Goal: Task Accomplishment & Management: Complete application form

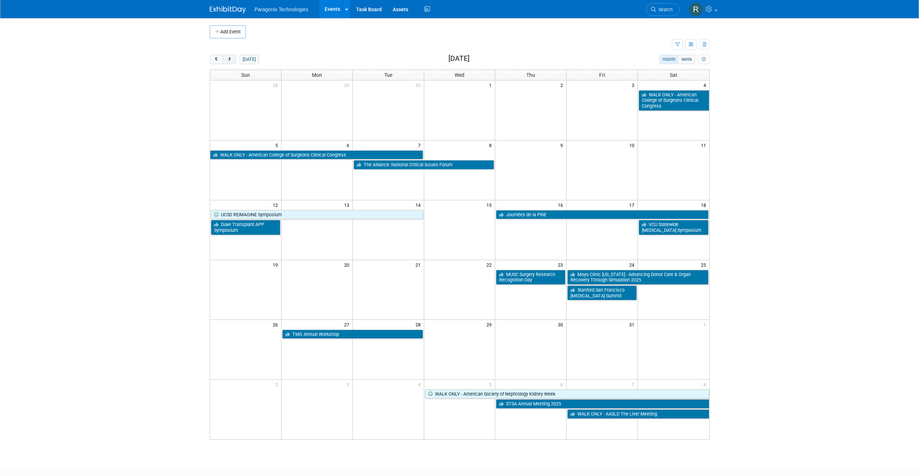
click at [230, 62] on span "next" at bounding box center [229, 59] width 5 height 5
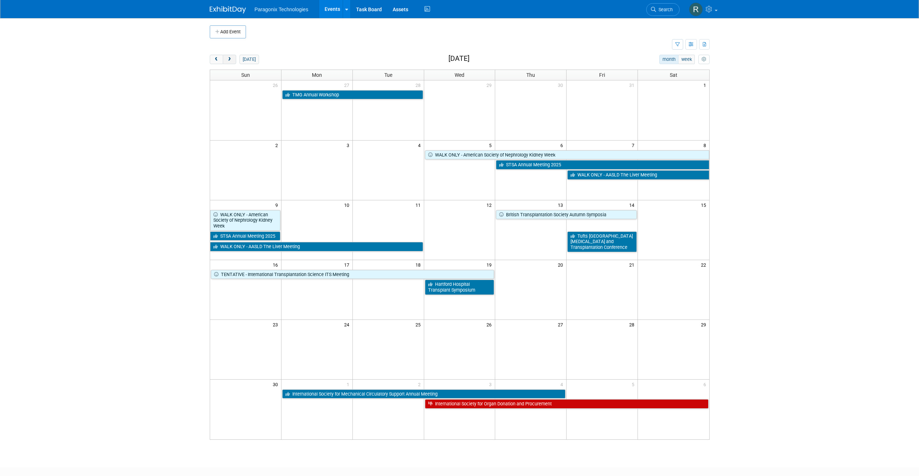
click at [230, 62] on span "next" at bounding box center [229, 59] width 5 height 5
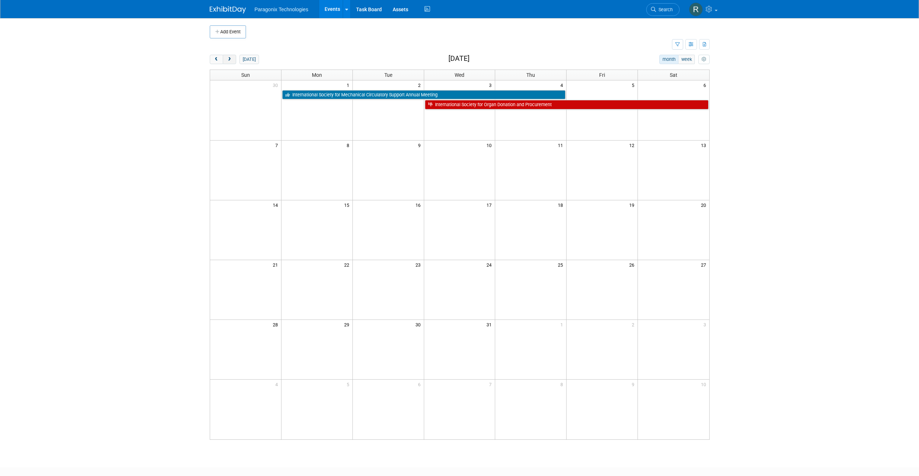
click at [230, 62] on span "next" at bounding box center [229, 59] width 5 height 5
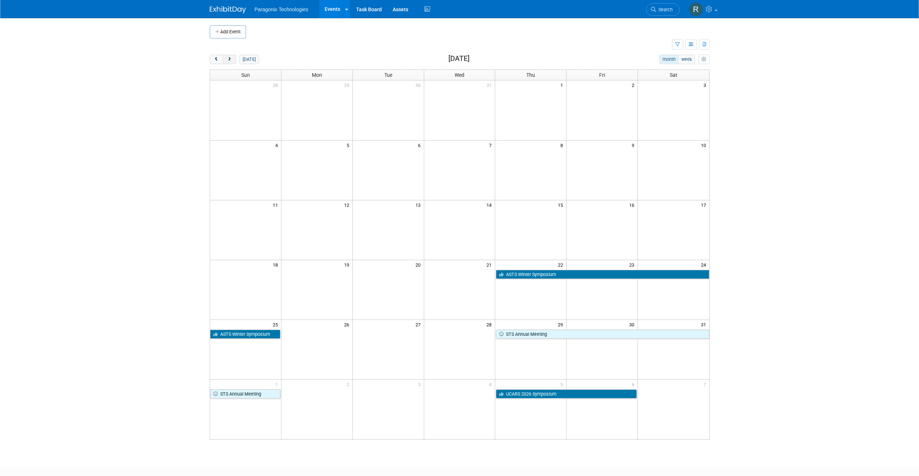
click at [230, 62] on span "next" at bounding box center [229, 59] width 5 height 5
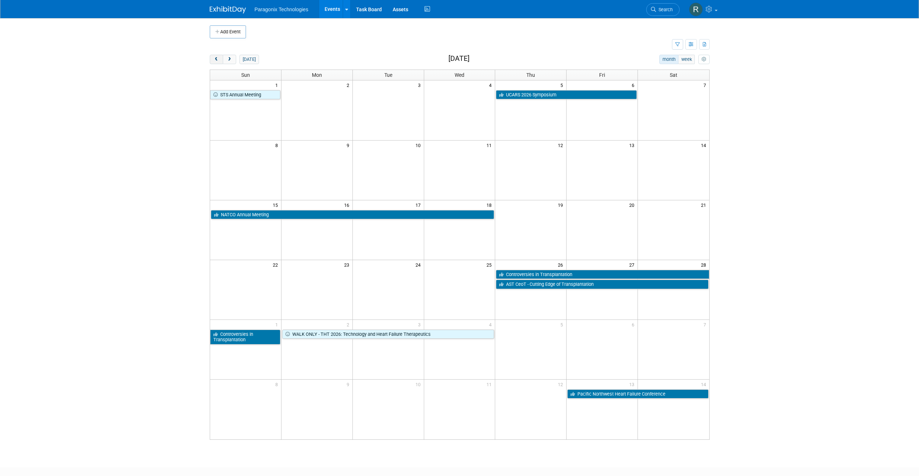
click at [210, 62] on button "prev" at bounding box center [216, 59] width 13 height 9
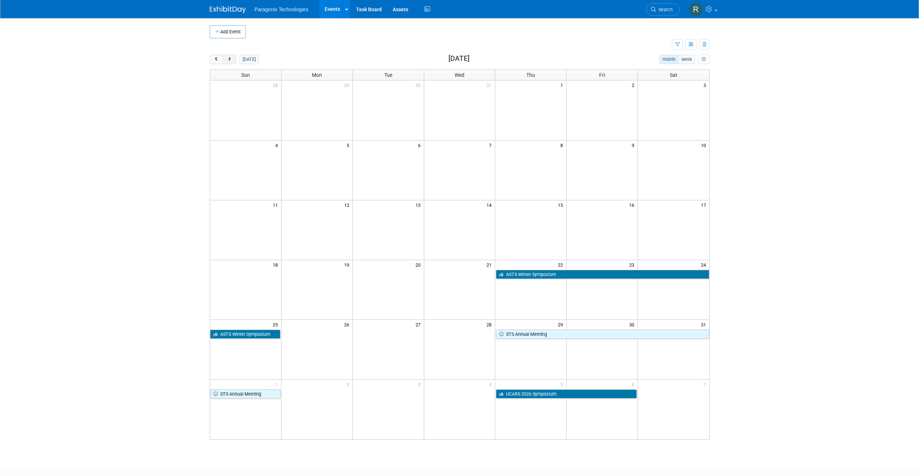
click at [228, 60] on span "next" at bounding box center [229, 59] width 5 height 5
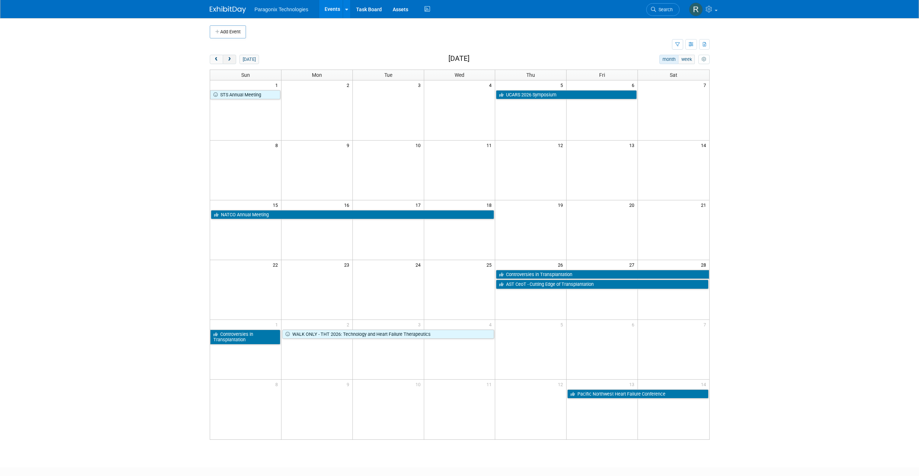
click at [231, 60] on span "next" at bounding box center [229, 59] width 5 height 5
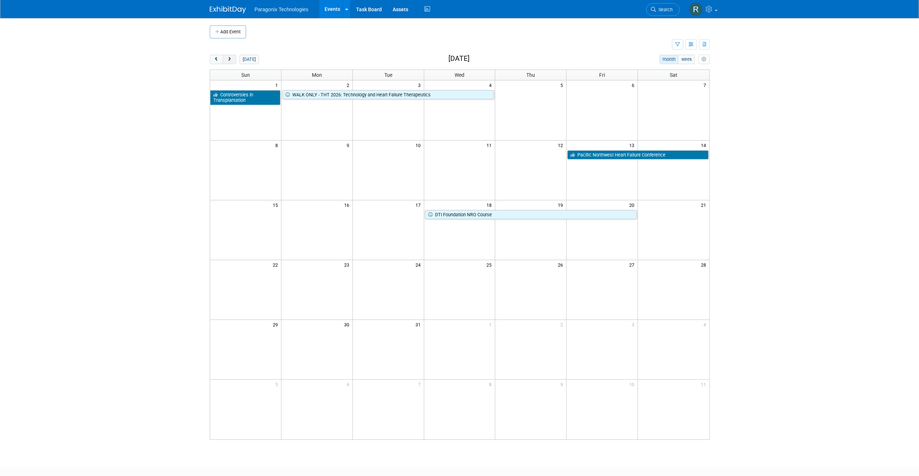
click at [231, 60] on span "next" at bounding box center [229, 59] width 5 height 5
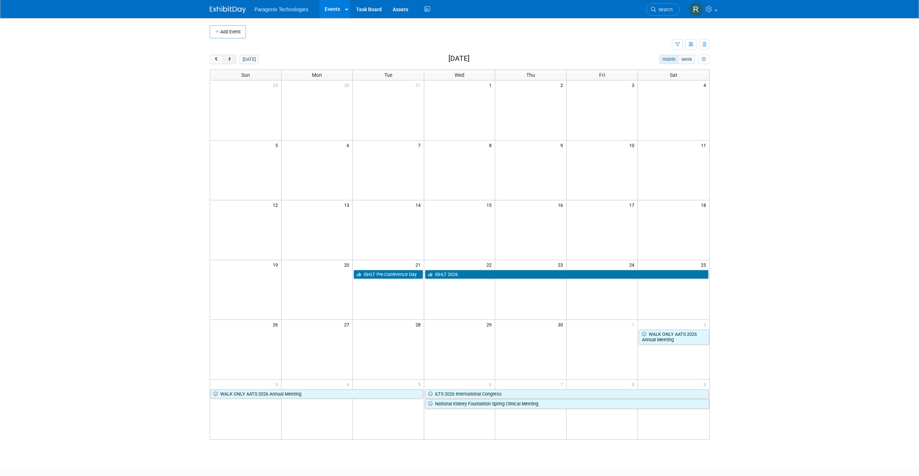
click at [231, 60] on span "next" at bounding box center [229, 59] width 5 height 5
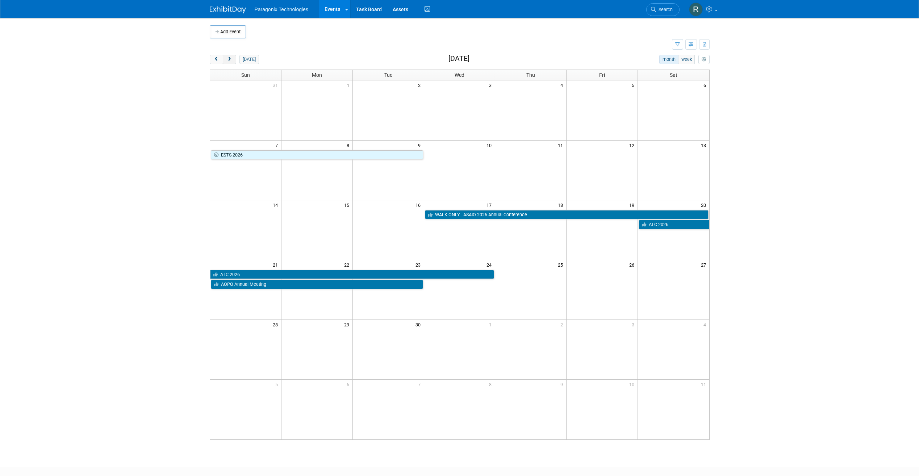
click at [231, 60] on span "next" at bounding box center [229, 59] width 5 height 5
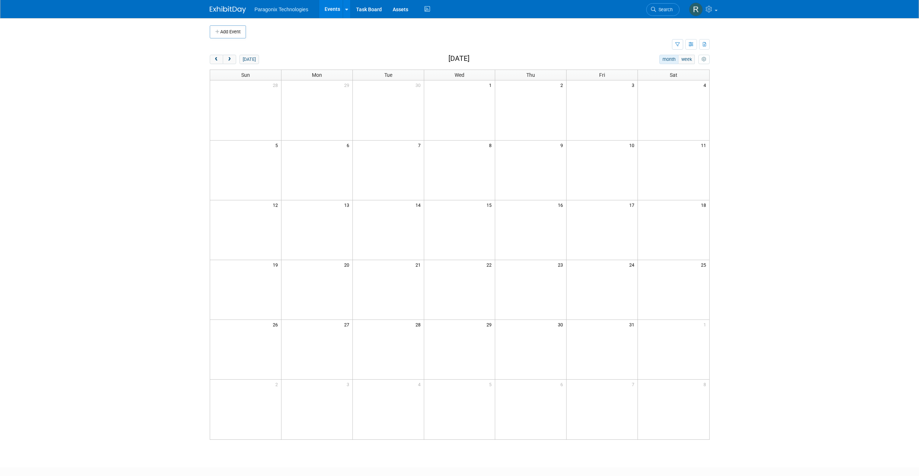
click at [206, 58] on div "Add Event New Event Duplicate Event Warning There is another event in your work…" at bounding box center [459, 236] width 511 height 436
click at [211, 60] on button "prev" at bounding box center [216, 59] width 13 height 9
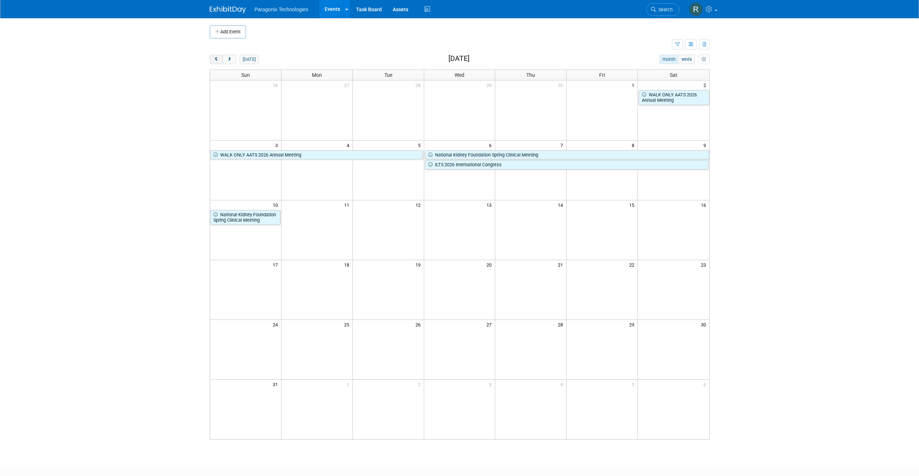
click at [211, 60] on button "prev" at bounding box center [216, 59] width 13 height 9
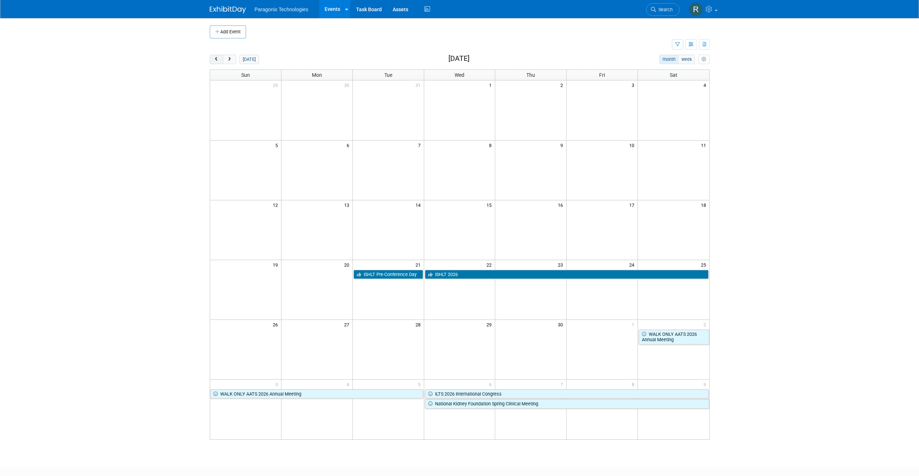
click at [211, 60] on button "prev" at bounding box center [216, 59] width 13 height 9
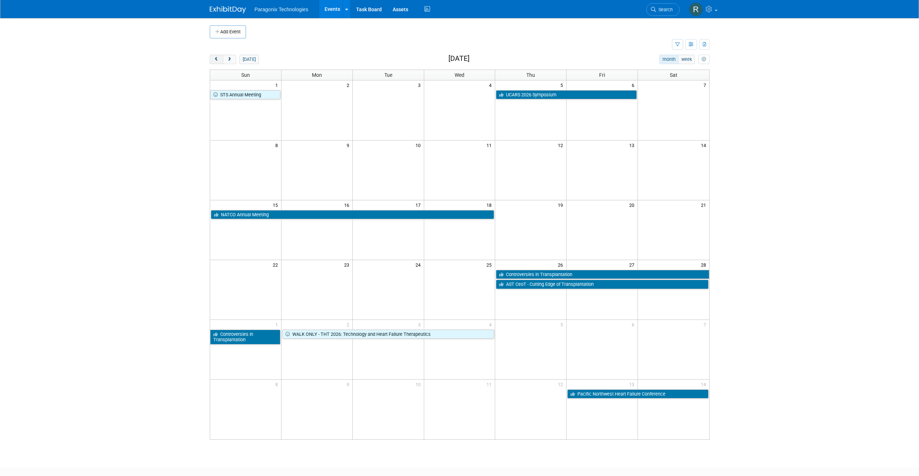
click at [211, 60] on button "prev" at bounding box center [216, 59] width 13 height 9
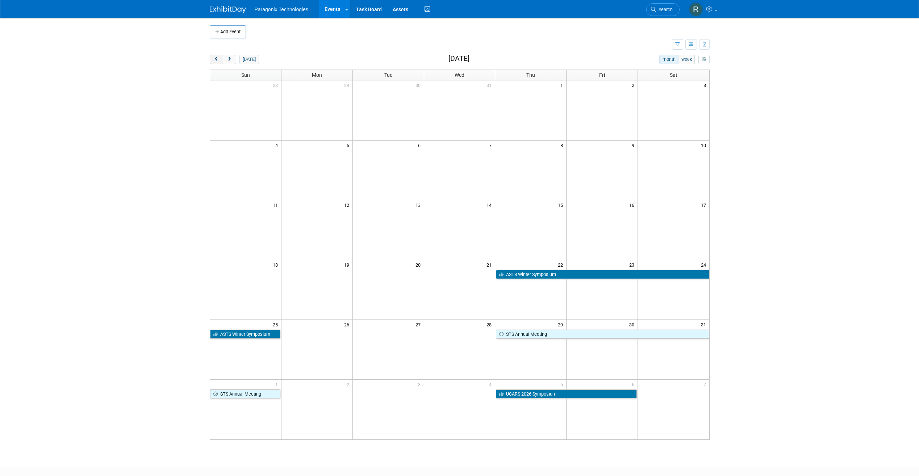
click at [211, 60] on button "prev" at bounding box center [216, 59] width 13 height 9
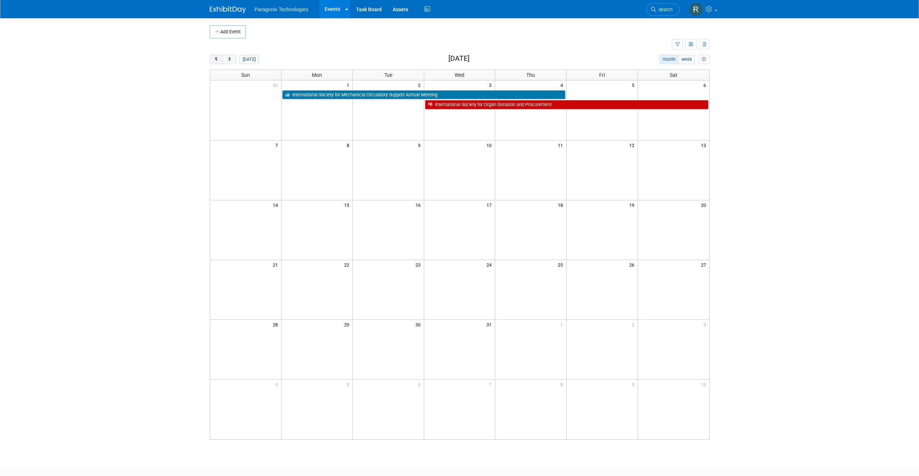
click at [211, 60] on button "prev" at bounding box center [216, 59] width 13 height 9
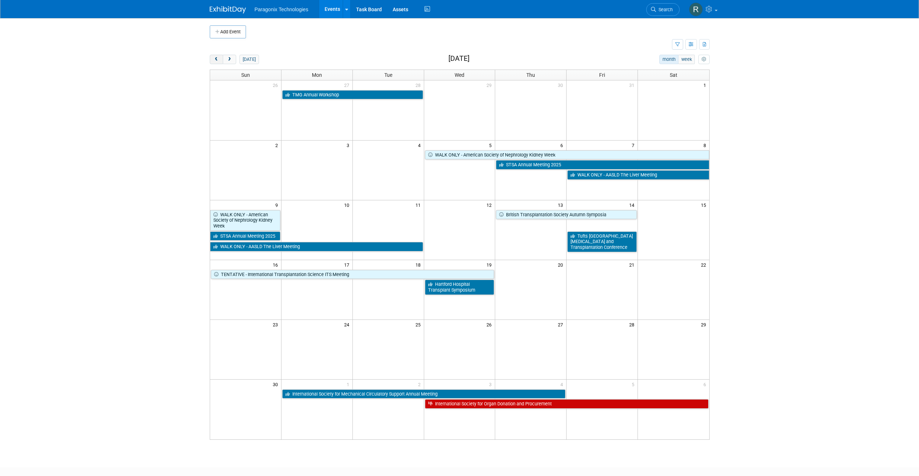
click at [211, 60] on button "prev" at bounding box center [216, 59] width 13 height 9
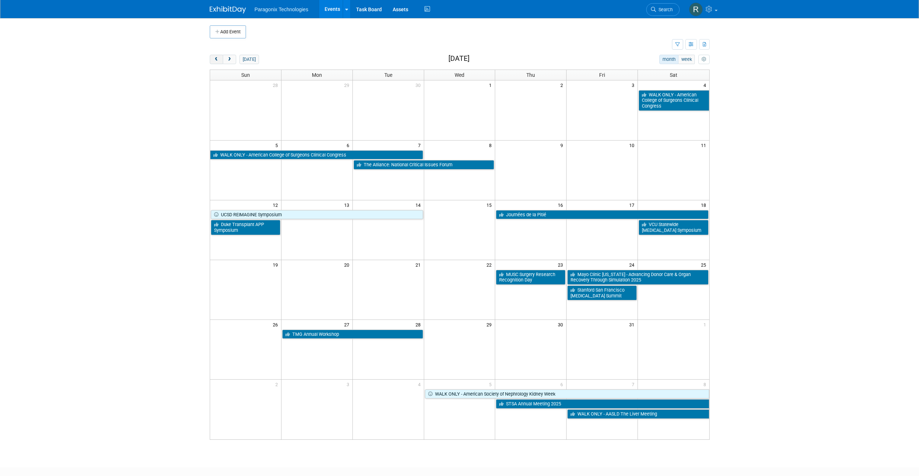
click at [211, 60] on button "prev" at bounding box center [216, 59] width 13 height 9
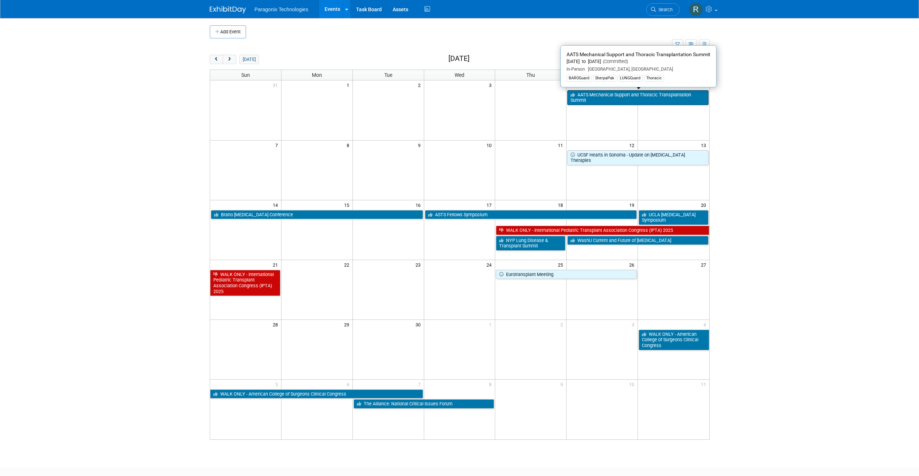
click at [615, 97] on link "AATS Mechanical Support and Thoracic Transplantation Summit" at bounding box center [637, 97] width 141 height 15
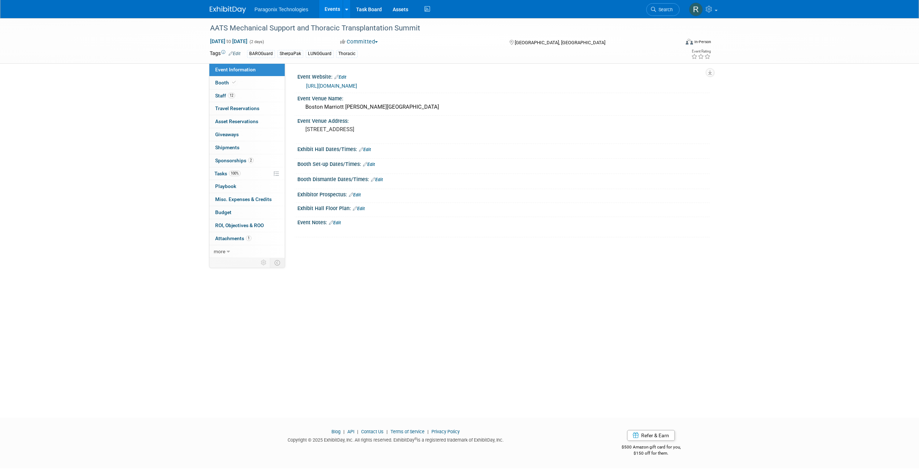
click at [329, 13] on link "Events" at bounding box center [332, 9] width 26 height 18
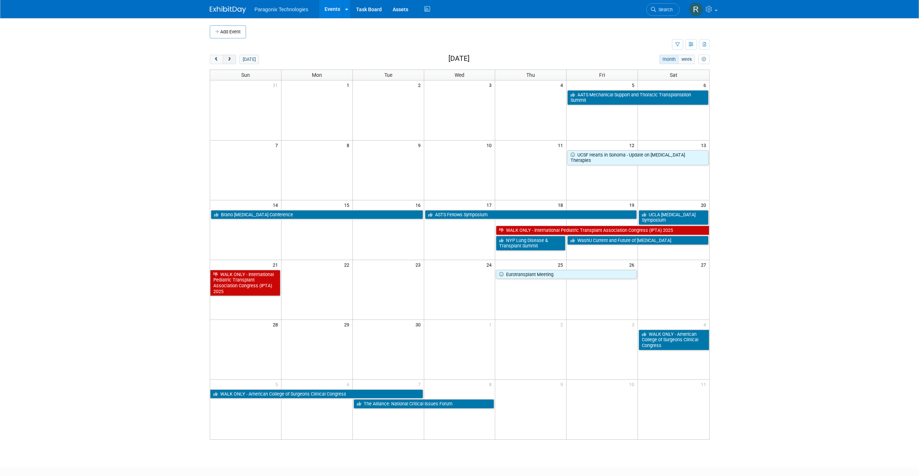
click at [228, 58] on span "next" at bounding box center [229, 59] width 5 height 5
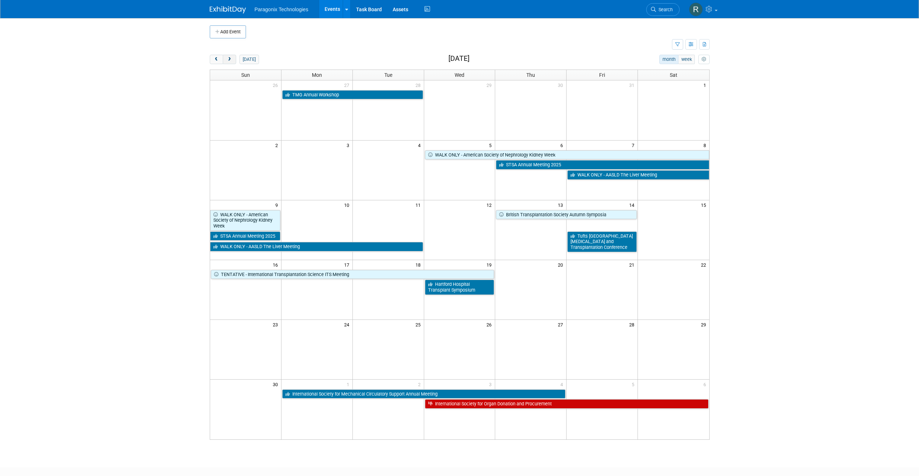
click at [228, 58] on span "next" at bounding box center [229, 59] width 5 height 5
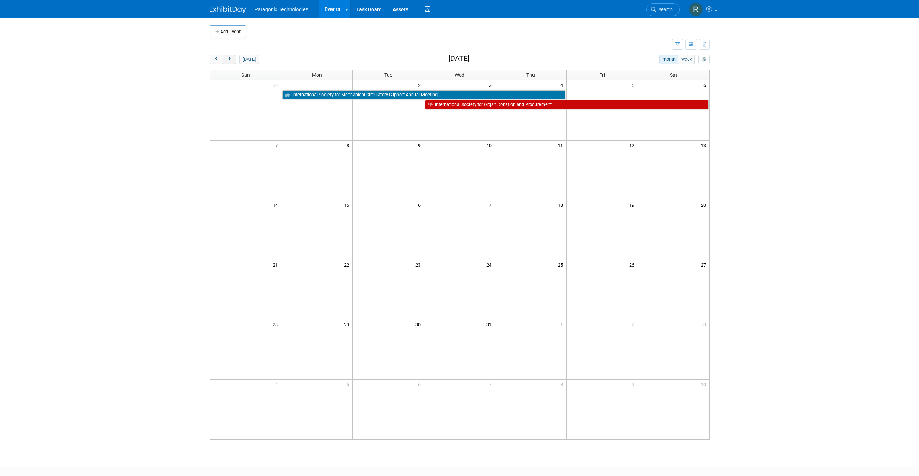
click at [228, 58] on span "next" at bounding box center [229, 59] width 5 height 5
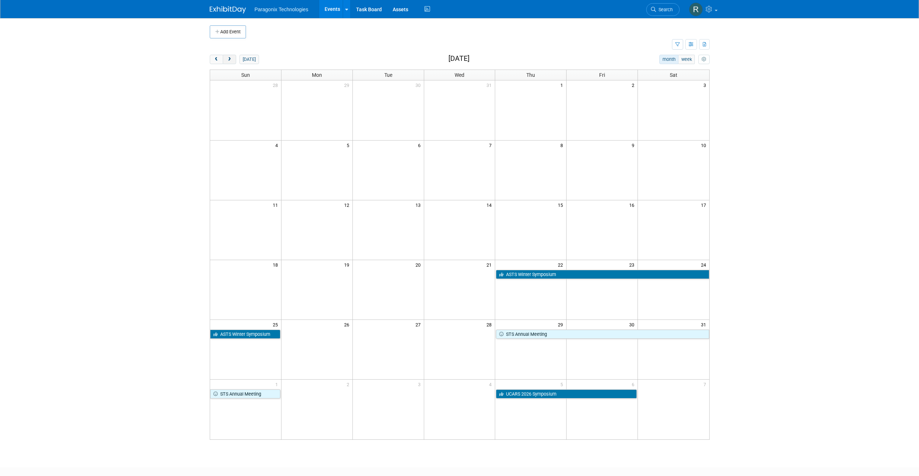
click at [228, 58] on span "next" at bounding box center [229, 59] width 5 height 5
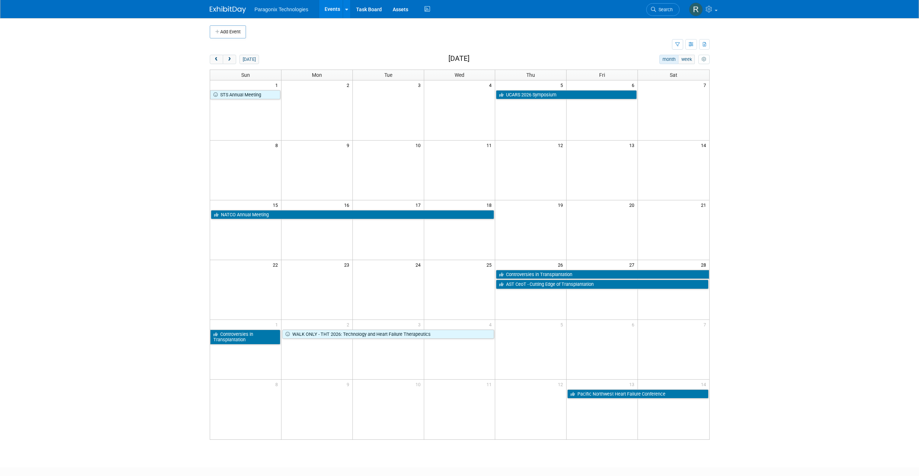
click at [204, 62] on div "Add Event New Event Duplicate Event Warning There is another event in your work…" at bounding box center [459, 236] width 511 height 436
click at [210, 59] on button "prev" at bounding box center [216, 59] width 13 height 9
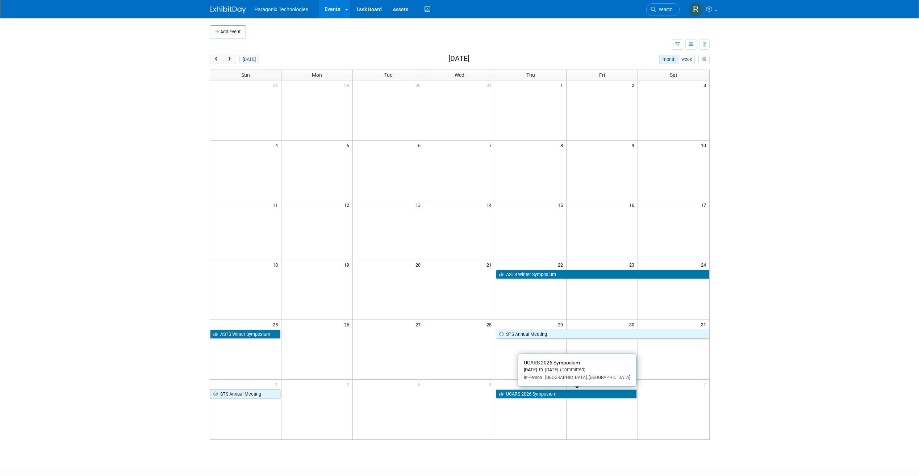
click at [513, 390] on link "UCARS 2026 Symposium" at bounding box center [566, 393] width 141 height 9
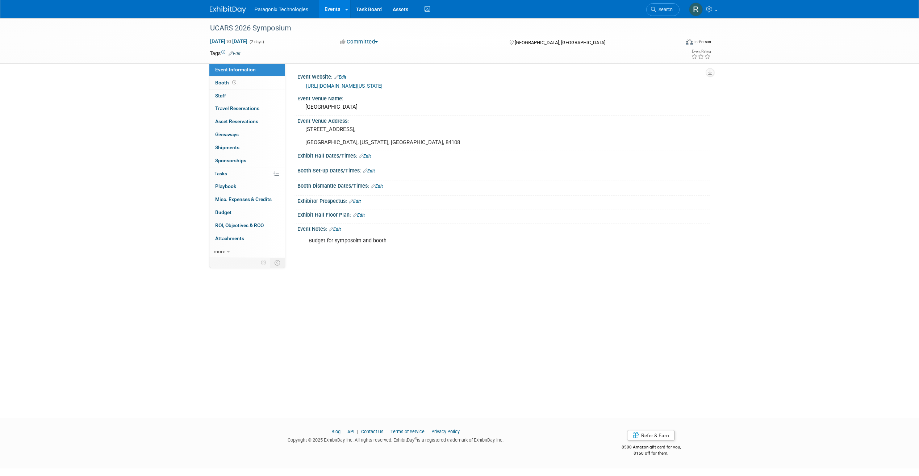
click at [335, 8] on link "Events" at bounding box center [332, 9] width 26 height 18
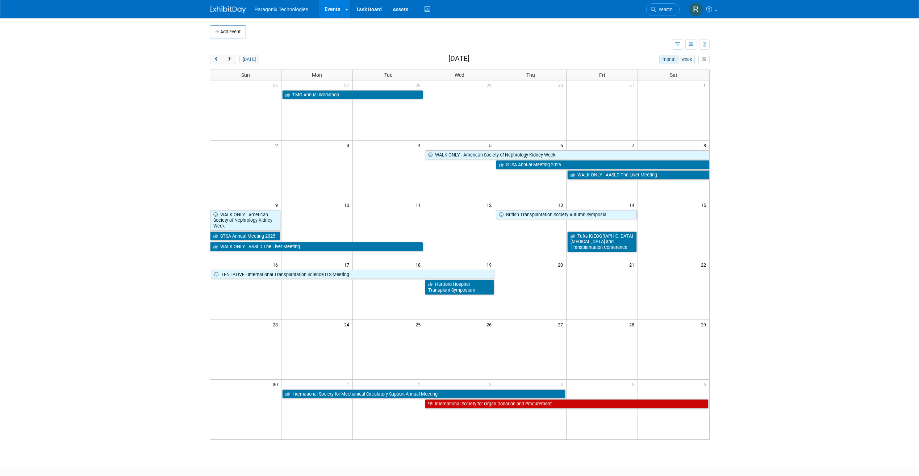
click at [218, 60] on span "prev" at bounding box center [216, 59] width 5 height 5
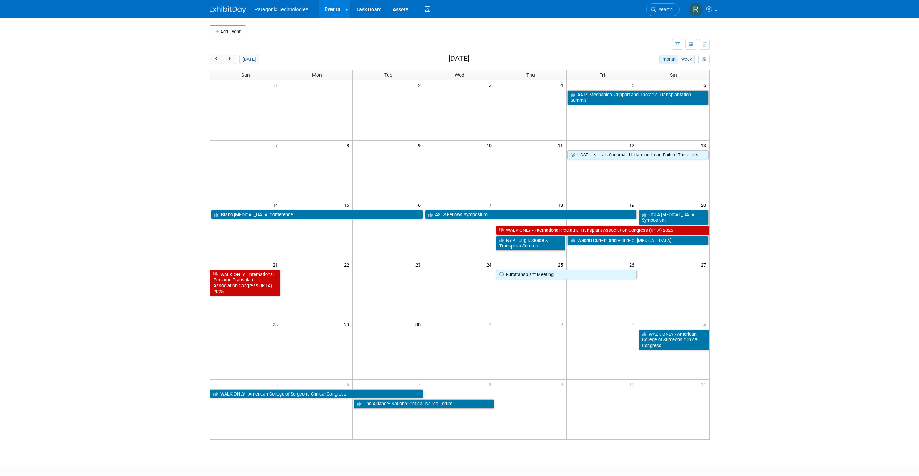
click at [218, 60] on span "prev" at bounding box center [216, 59] width 5 height 5
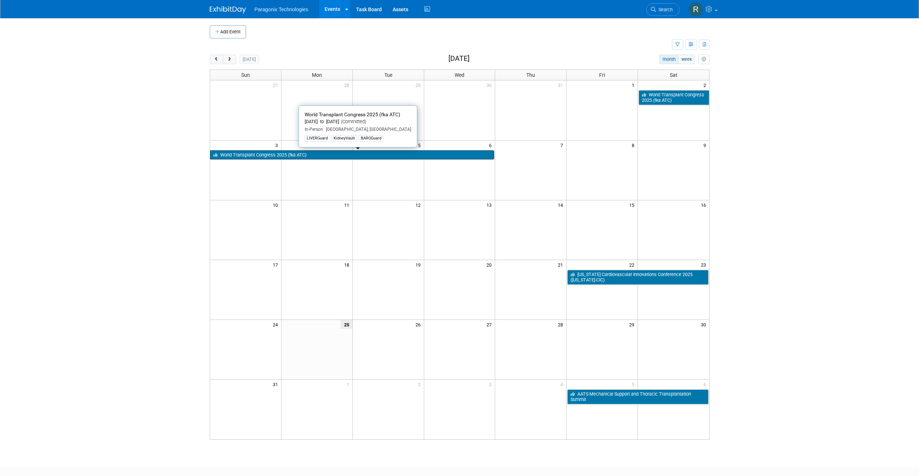
click at [362, 160] on link "World Transplant Congress 2025 (fka ATC)" at bounding box center [352, 154] width 284 height 9
drag, startPoint x: 211, startPoint y: 55, endPoint x: 213, endPoint y: 58, distance: 3.8
click at [213, 57] on button "prev" at bounding box center [216, 59] width 13 height 9
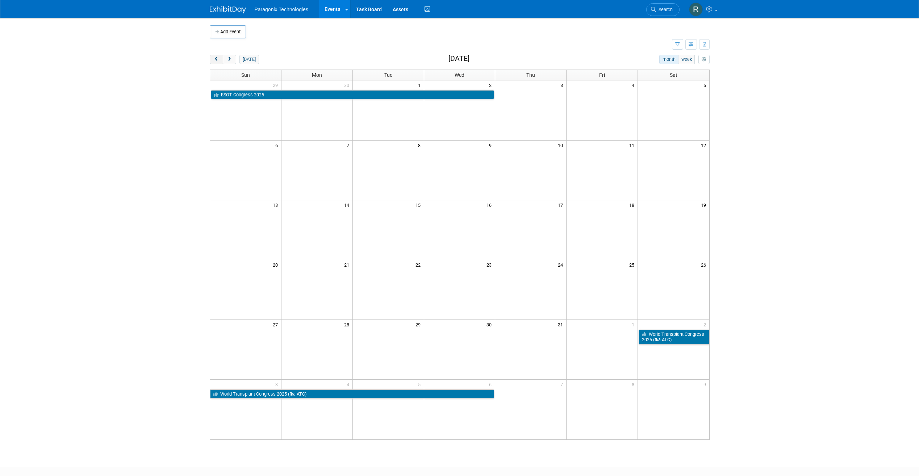
click at [214, 58] on span "prev" at bounding box center [216, 59] width 5 height 5
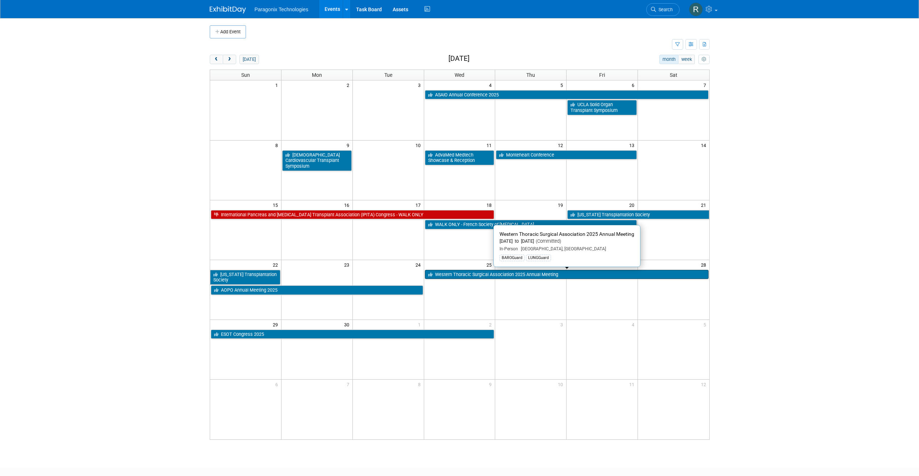
click at [497, 274] on link "Western Thoracic Surgical Association 2025 Annual Meeting" at bounding box center [567, 274] width 284 height 9
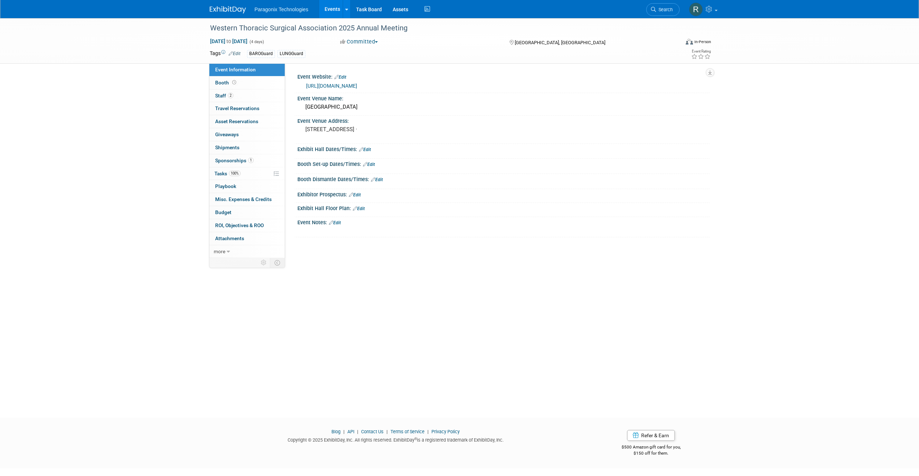
click at [333, 8] on link "Events" at bounding box center [332, 9] width 26 height 18
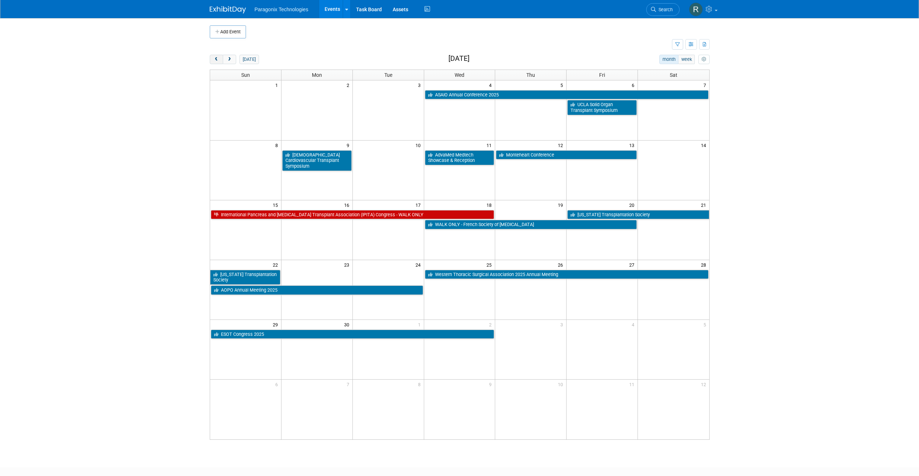
click at [211, 56] on button "prev" at bounding box center [216, 59] width 13 height 9
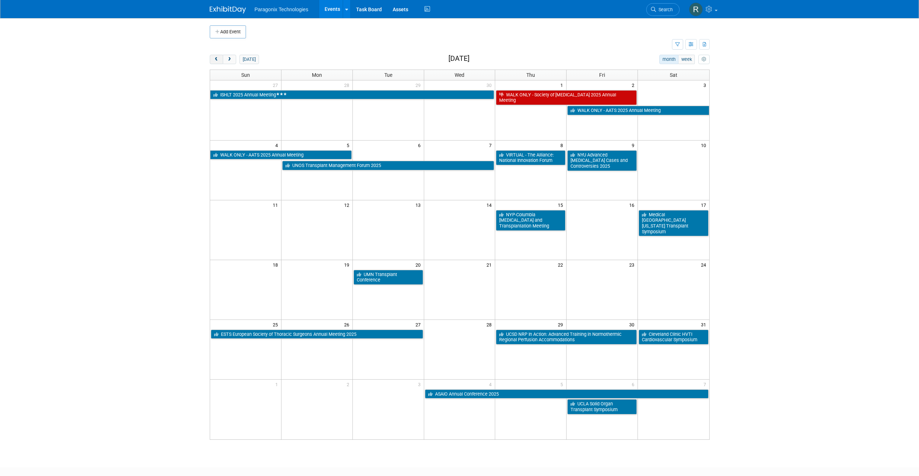
click at [211, 56] on button "prev" at bounding box center [216, 59] width 13 height 9
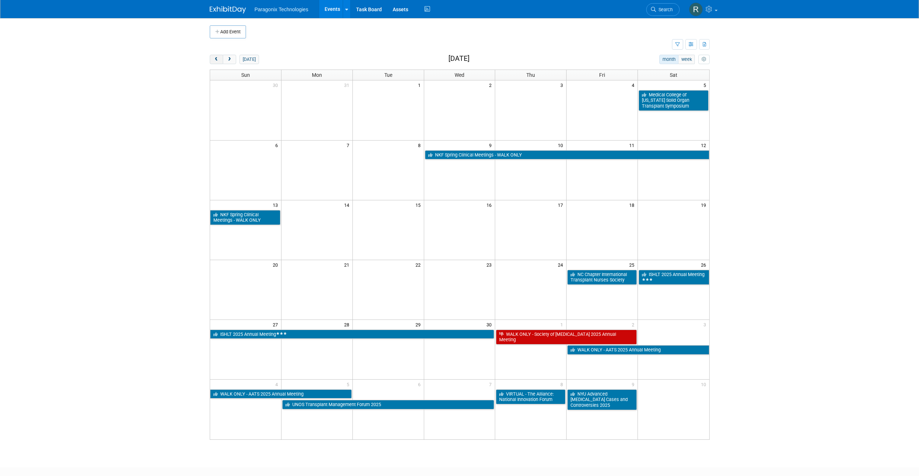
click at [211, 56] on button "prev" at bounding box center [216, 59] width 13 height 9
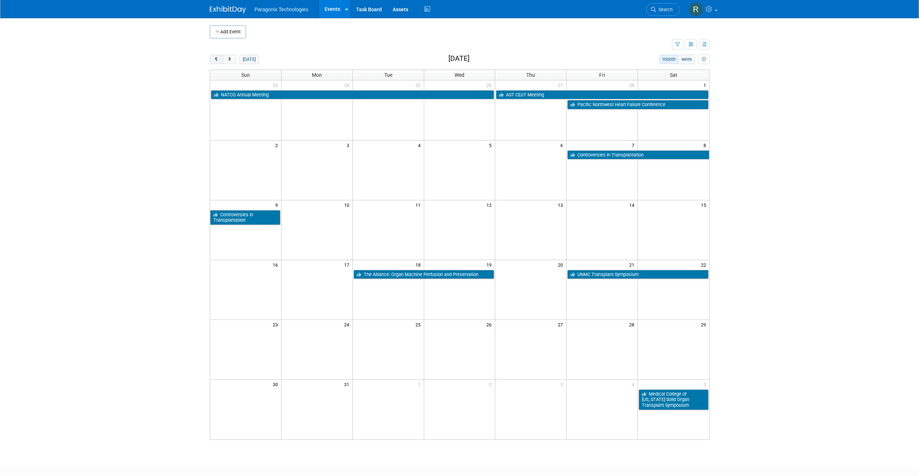
click at [211, 56] on button "prev" at bounding box center [216, 59] width 13 height 9
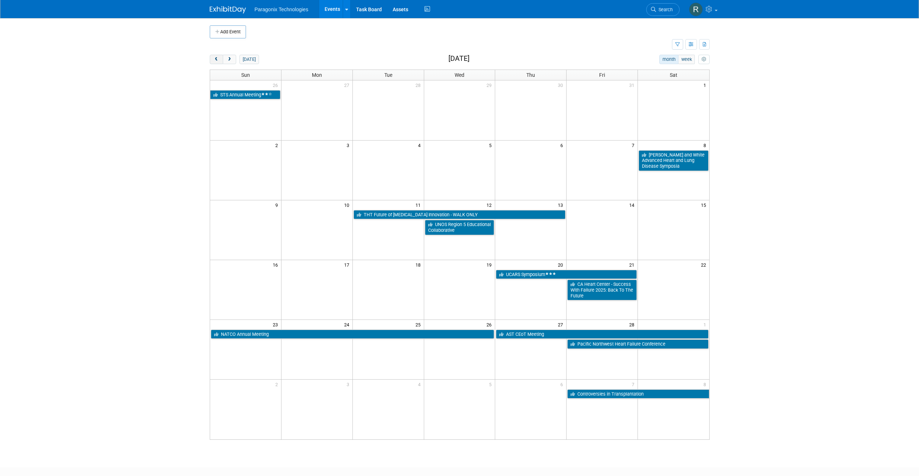
click at [211, 56] on button "prev" at bounding box center [216, 59] width 13 height 9
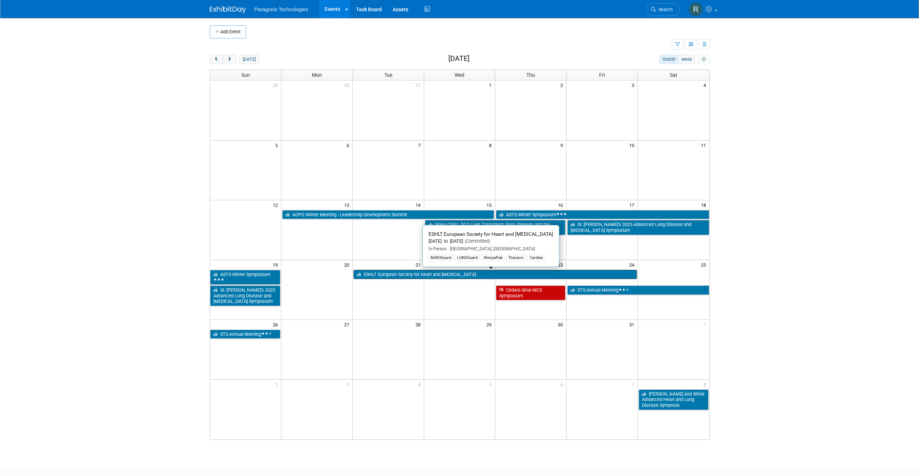
click at [387, 276] on link "ESHLT European Society for Heart and [MEDICAL_DATA]" at bounding box center [494, 274] width 283 height 9
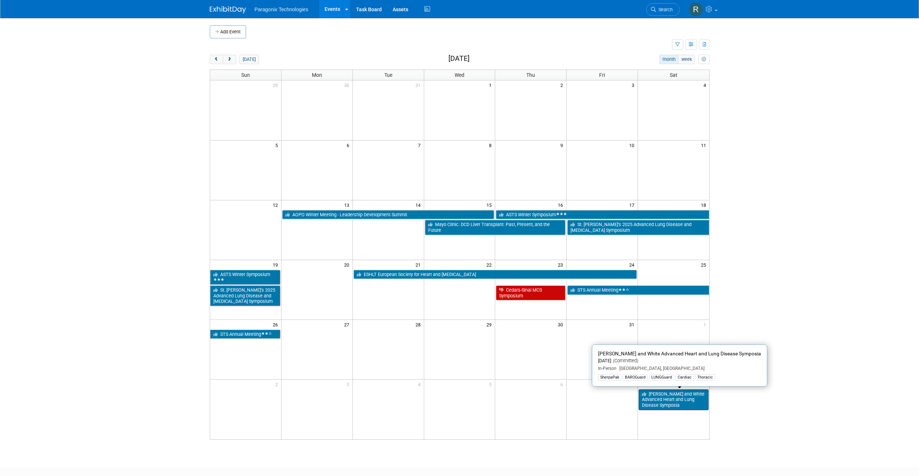
click at [670, 404] on link "[PERSON_NAME] and White Advanced Heart and Lung Disease Symposia" at bounding box center [673, 399] width 70 height 21
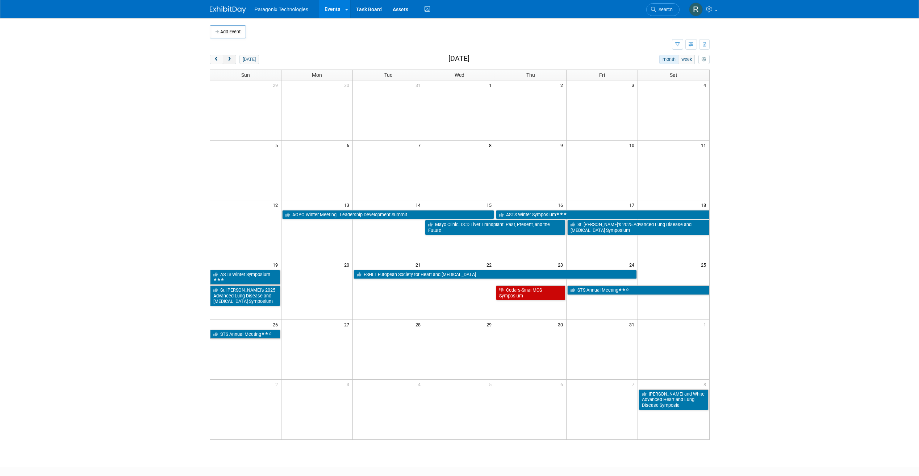
click at [230, 61] on span "next" at bounding box center [229, 59] width 5 height 5
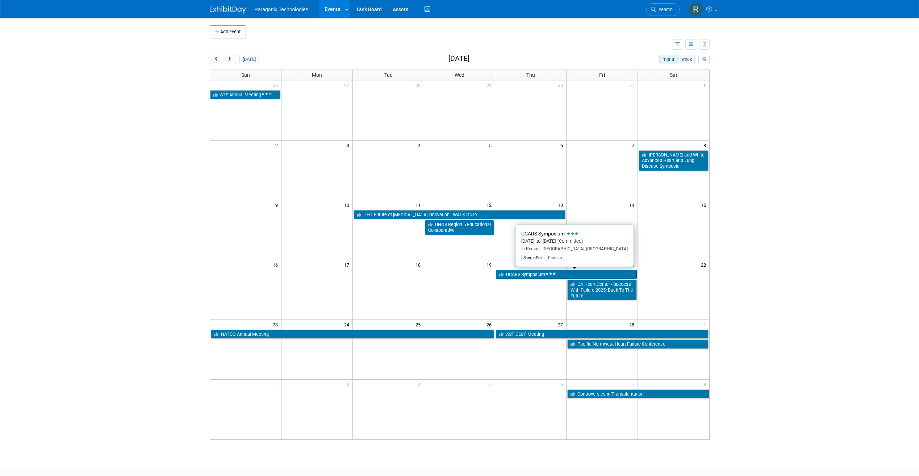
click at [532, 276] on link "UCARS Symposium" at bounding box center [566, 274] width 141 height 9
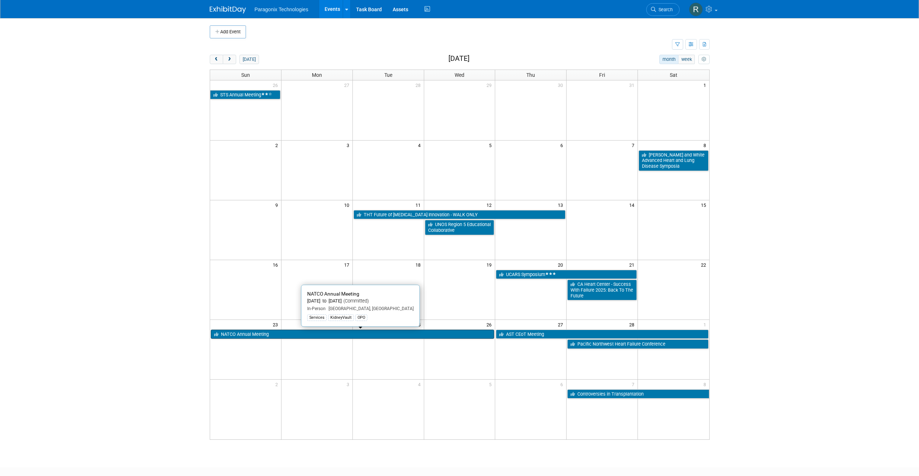
click at [290, 332] on link "NATCO Annual Meeting" at bounding box center [353, 333] width 284 height 9
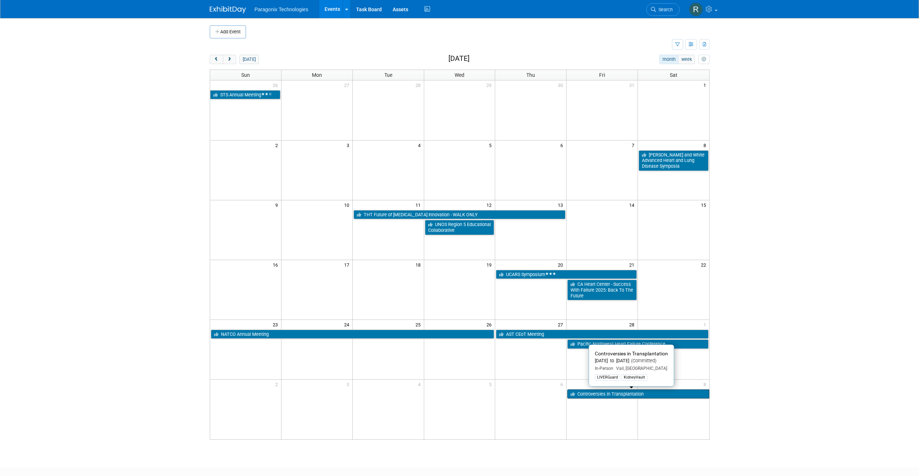
click at [602, 395] on link "Controversies in Transplantation" at bounding box center [638, 393] width 142 height 9
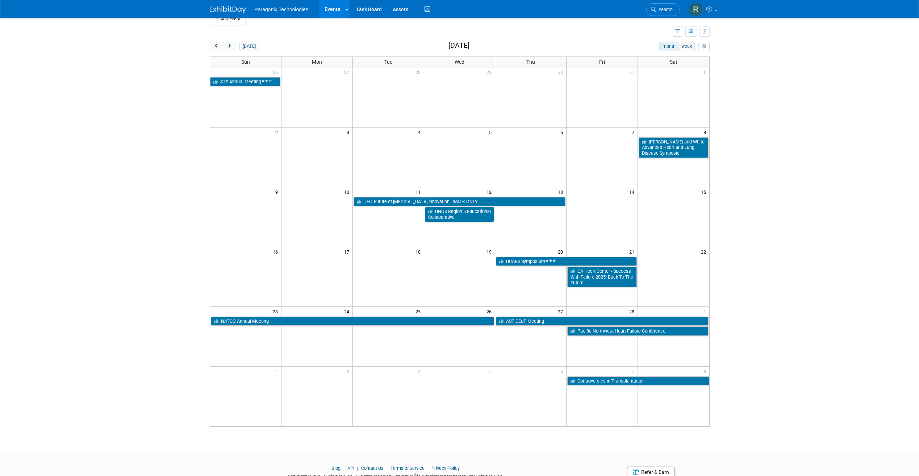
scroll to position [36, 0]
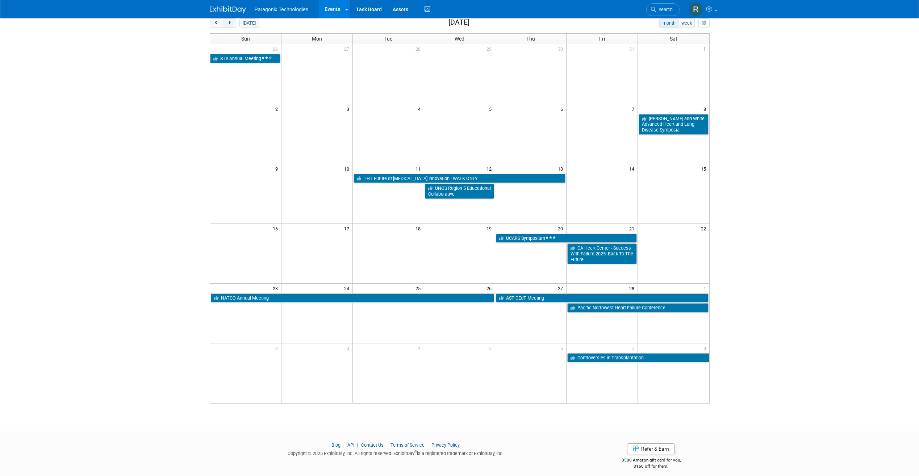
click at [227, 25] on span "next" at bounding box center [229, 23] width 5 height 5
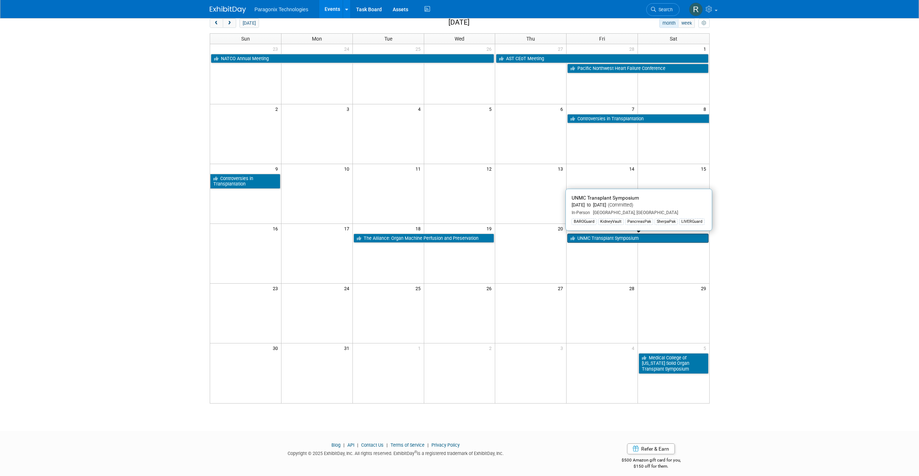
click at [646, 236] on link "UNMC Transplant Symposium" at bounding box center [637, 238] width 141 height 9
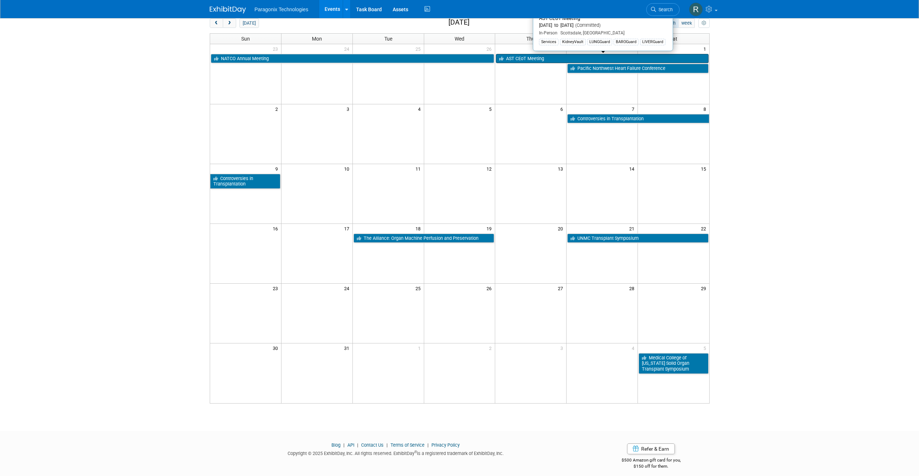
click at [544, 58] on link "AST CEoT Meeting" at bounding box center [602, 58] width 212 height 9
click at [230, 23] on span "next" at bounding box center [229, 23] width 5 height 5
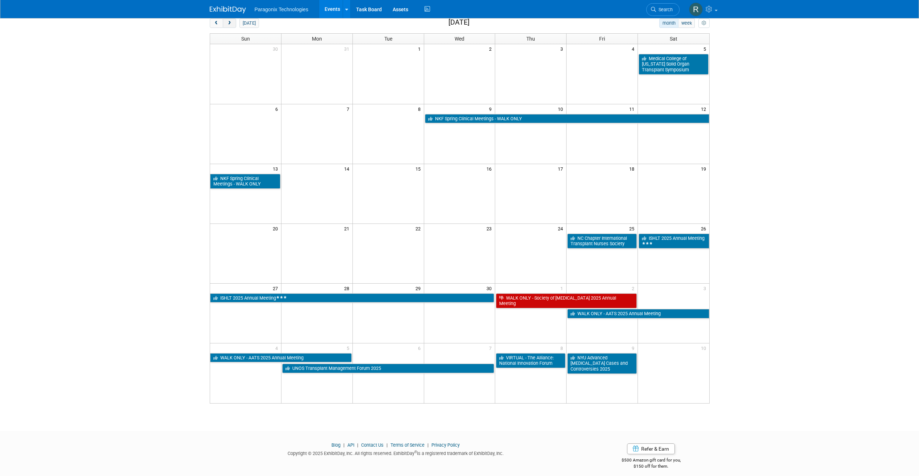
click at [230, 23] on span "next" at bounding box center [229, 23] width 5 height 5
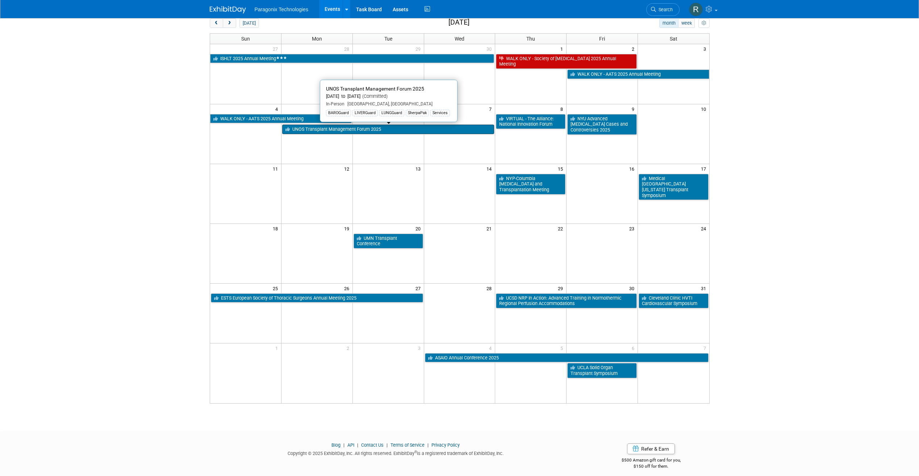
click at [338, 130] on link "UNOS Transplant Management Forum 2025" at bounding box center [388, 129] width 212 height 9
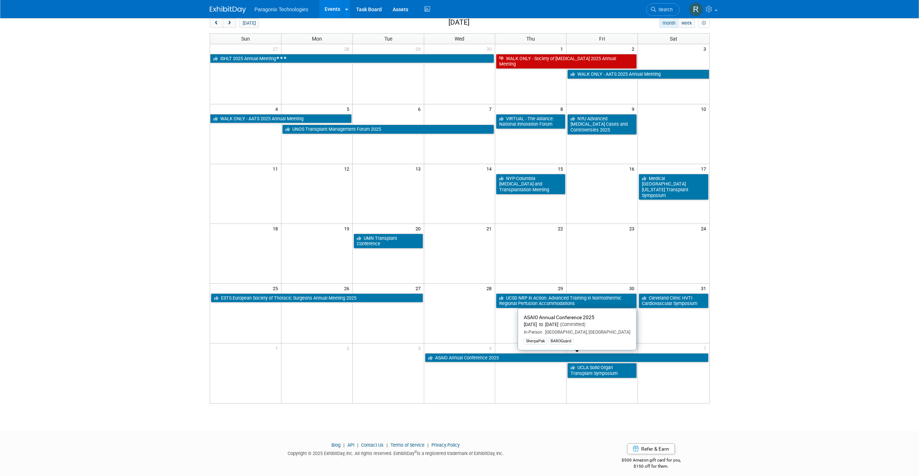
click at [476, 357] on link "ASAIO Annual Conference 2025" at bounding box center [567, 357] width 284 height 9
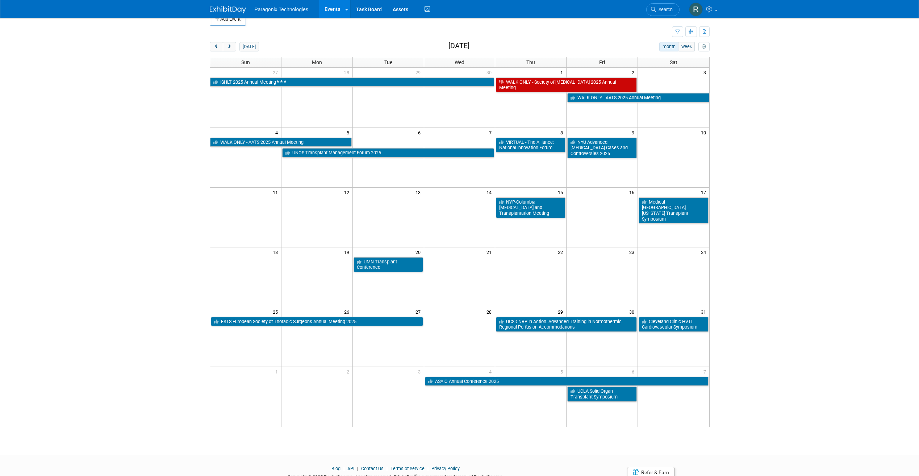
scroll to position [0, 0]
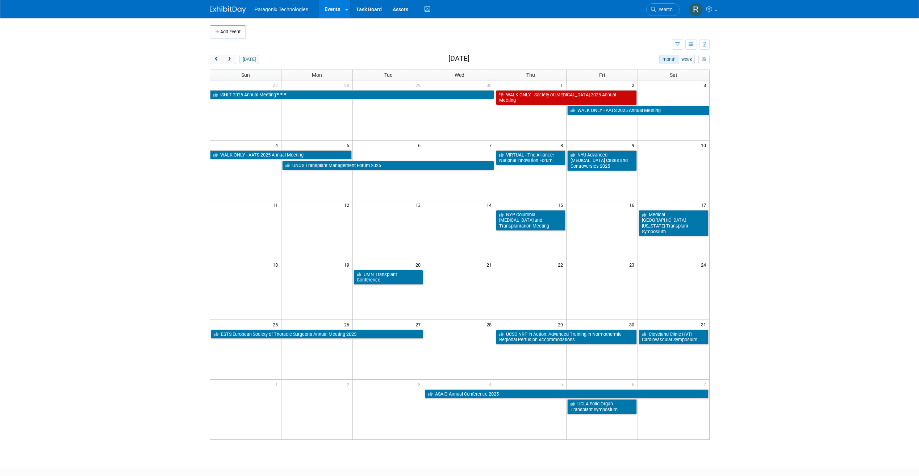
click at [331, 9] on link "Events" at bounding box center [332, 9] width 26 height 18
click at [229, 59] on span "next" at bounding box center [229, 59] width 5 height 5
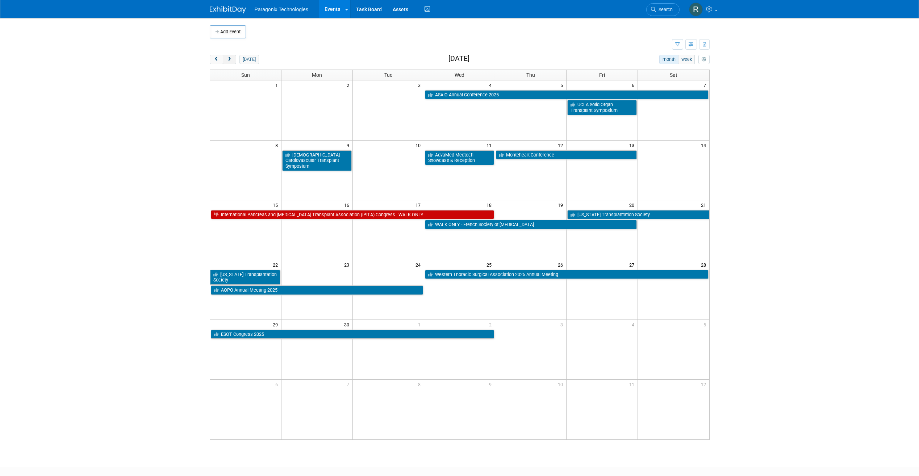
click at [229, 59] on span "next" at bounding box center [229, 59] width 5 height 5
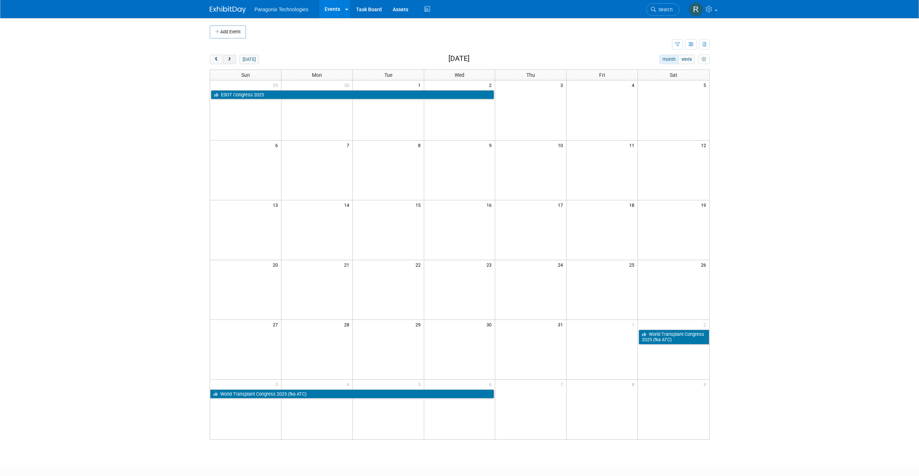
click at [229, 59] on span "next" at bounding box center [229, 59] width 5 height 5
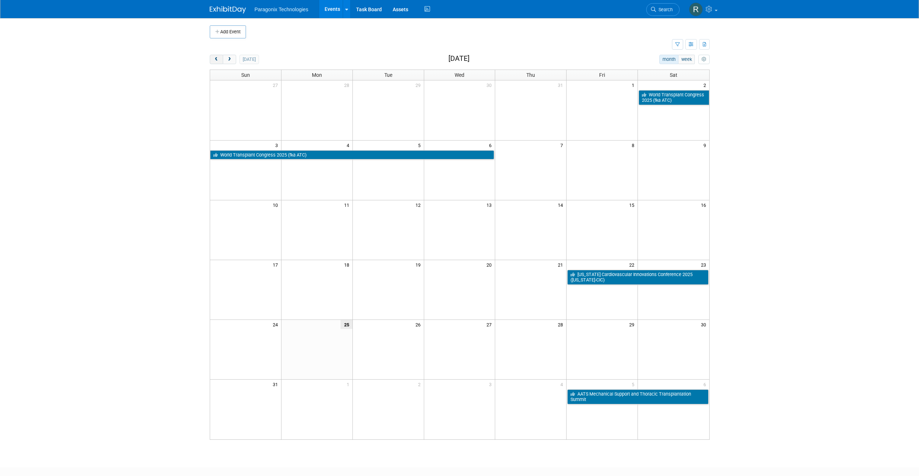
click at [215, 60] on span "prev" at bounding box center [216, 59] width 5 height 5
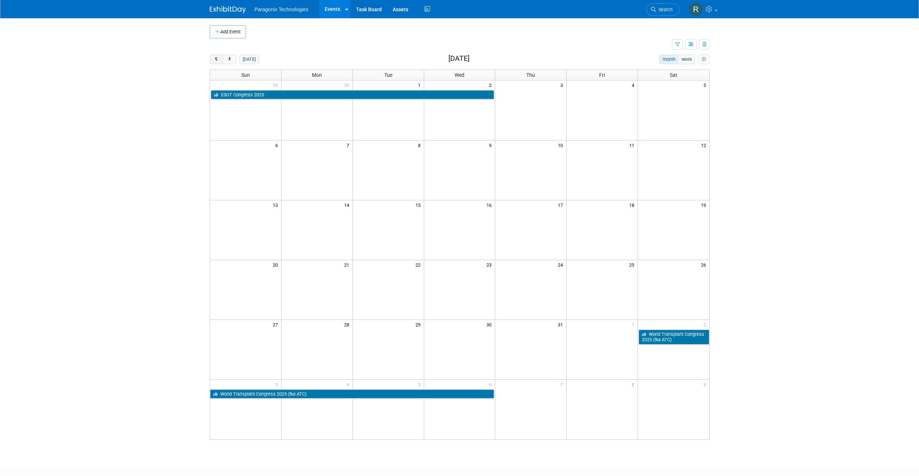
click at [215, 60] on span "prev" at bounding box center [216, 59] width 5 height 5
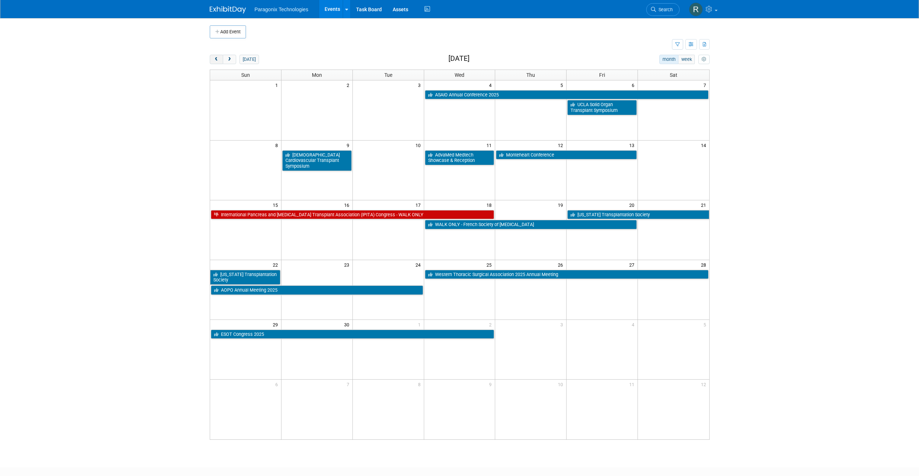
click at [213, 60] on button "prev" at bounding box center [216, 59] width 13 height 9
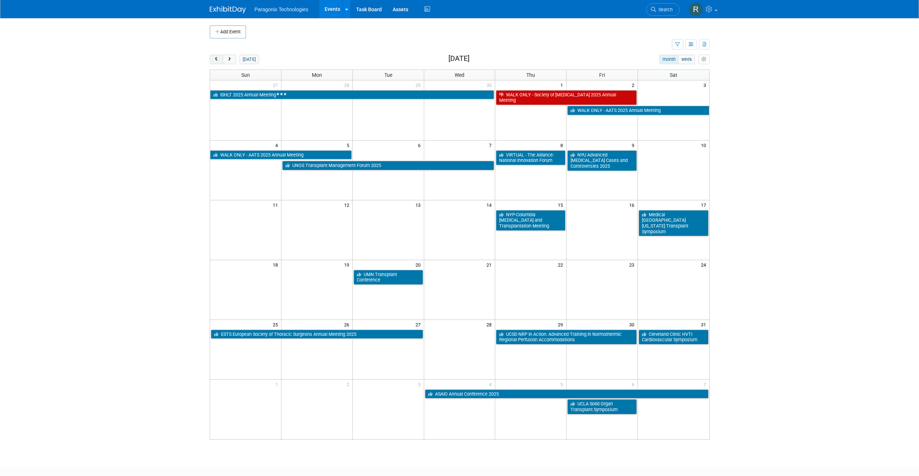
click at [213, 60] on button "prev" at bounding box center [216, 59] width 13 height 9
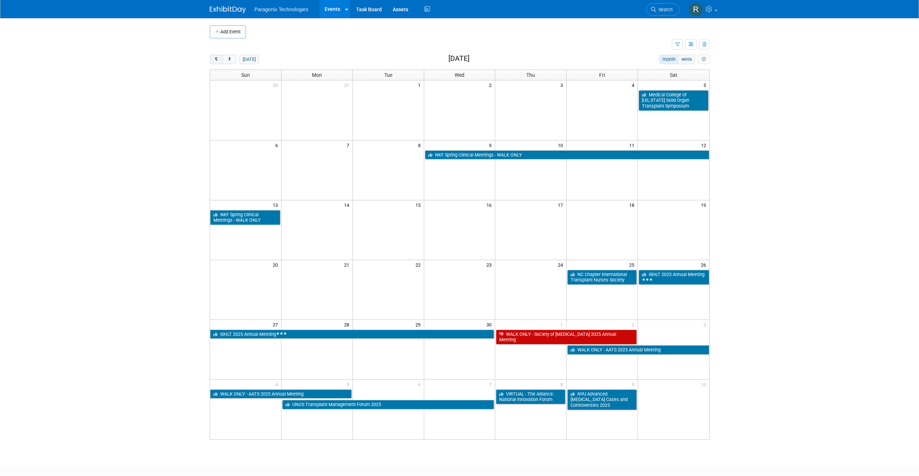
click at [213, 60] on button "prev" at bounding box center [216, 59] width 13 height 9
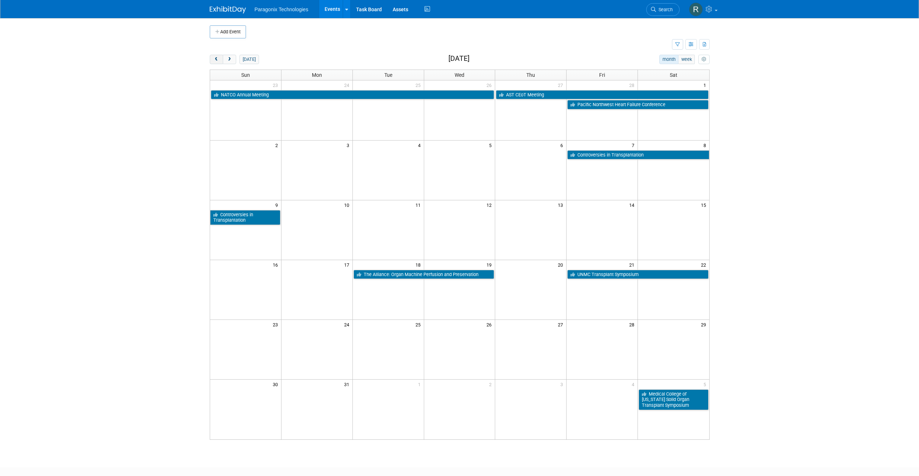
click at [213, 60] on button "prev" at bounding box center [216, 59] width 13 height 9
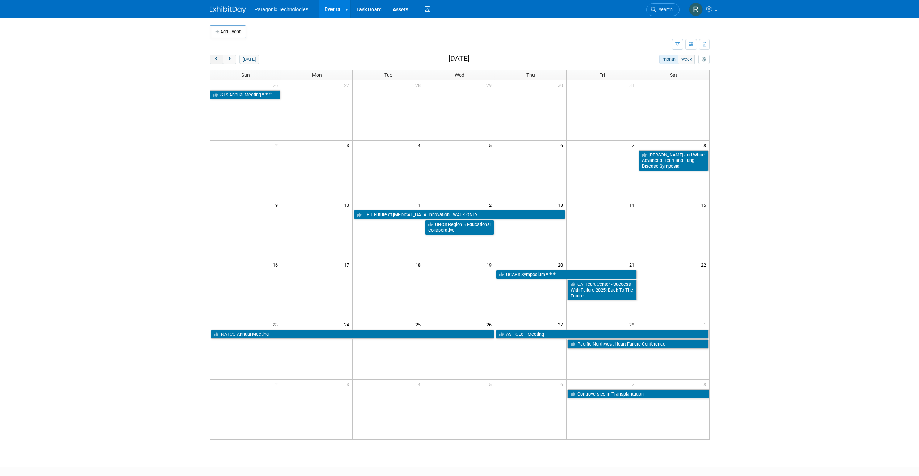
click at [213, 60] on button "prev" at bounding box center [216, 59] width 13 height 9
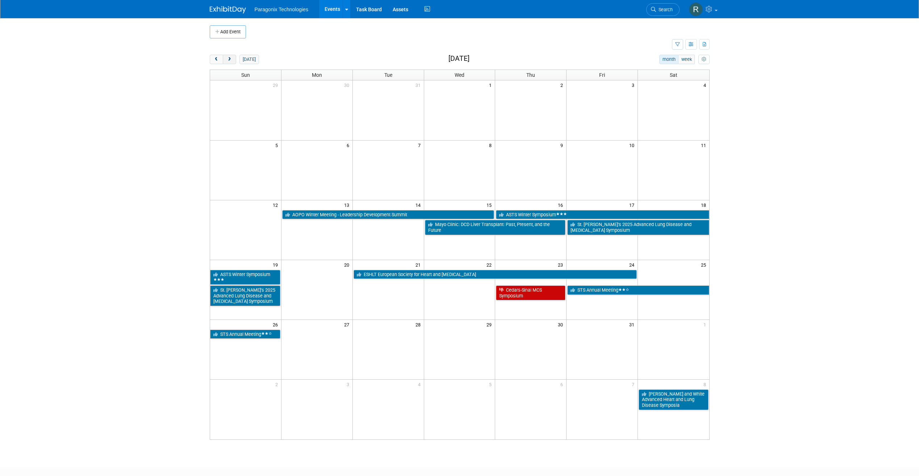
click at [231, 58] on span "next" at bounding box center [229, 59] width 5 height 5
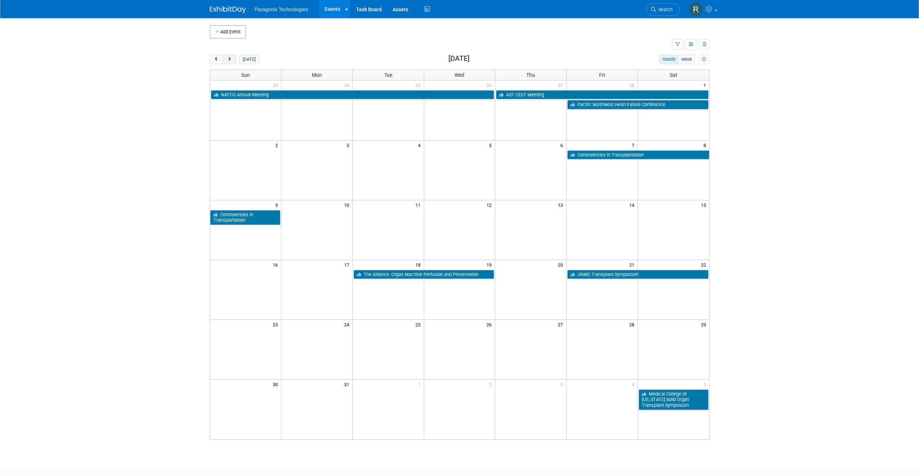
click at [231, 58] on span "next" at bounding box center [229, 59] width 5 height 5
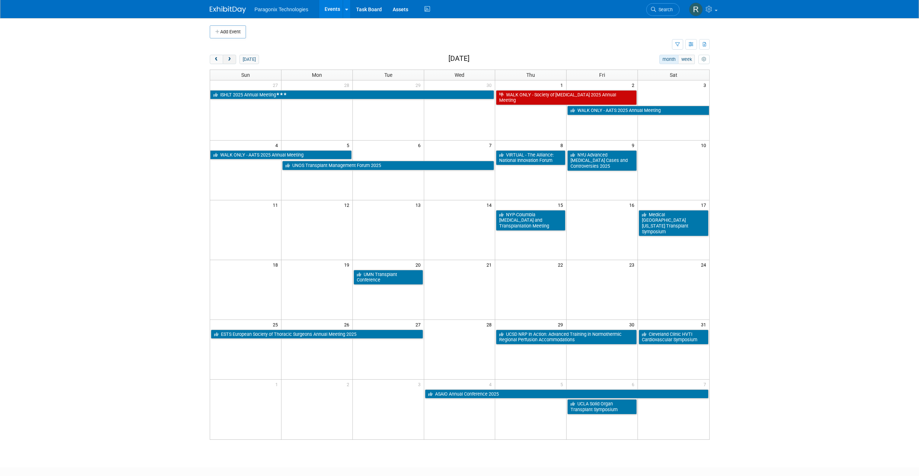
click at [231, 58] on span "next" at bounding box center [229, 59] width 5 height 5
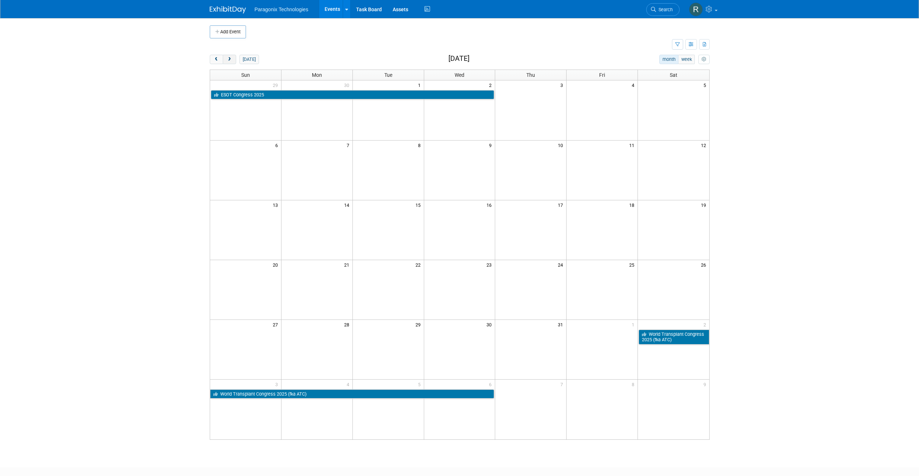
click at [231, 58] on span "next" at bounding box center [229, 59] width 5 height 5
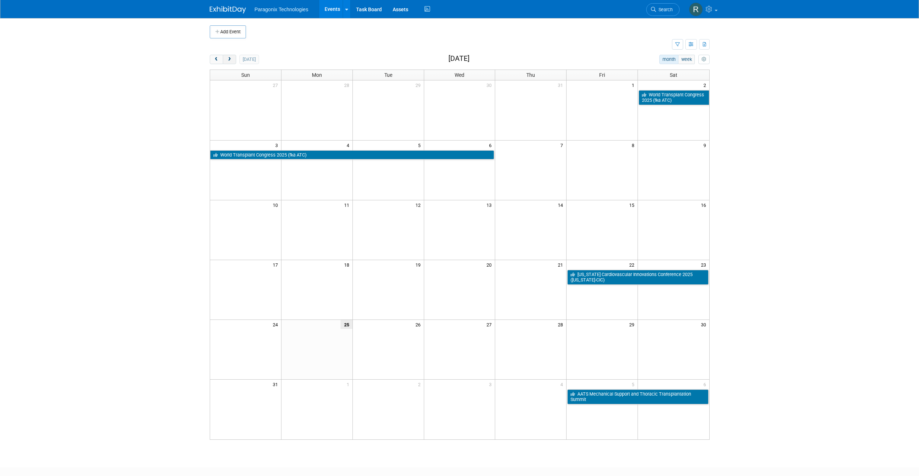
click at [231, 58] on span "next" at bounding box center [229, 59] width 5 height 5
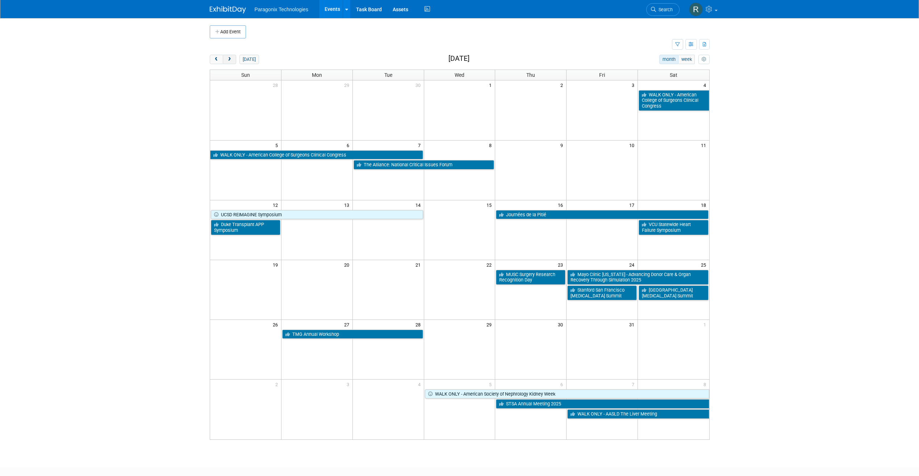
click at [231, 58] on span "next" at bounding box center [229, 59] width 5 height 5
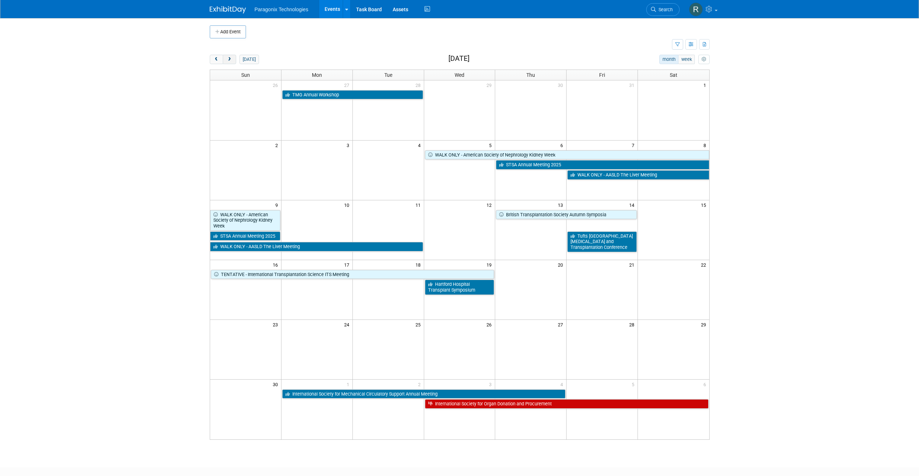
click at [231, 58] on span "next" at bounding box center [229, 59] width 5 height 5
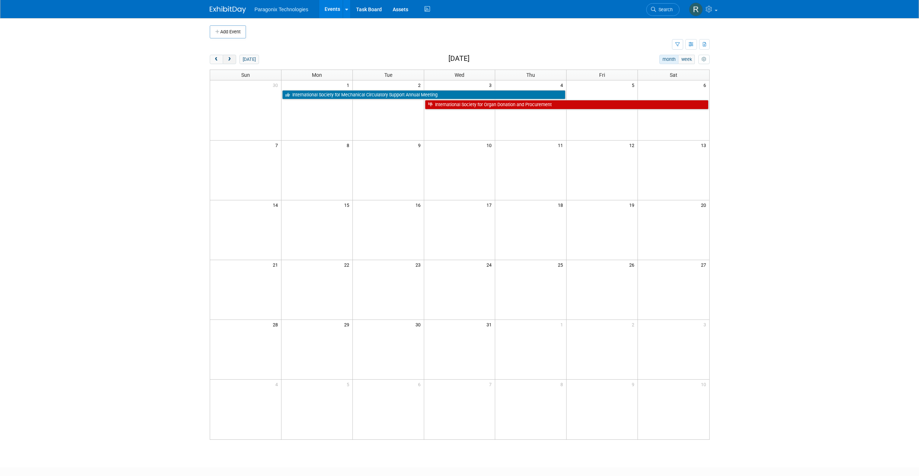
click at [231, 58] on span "next" at bounding box center [229, 59] width 5 height 5
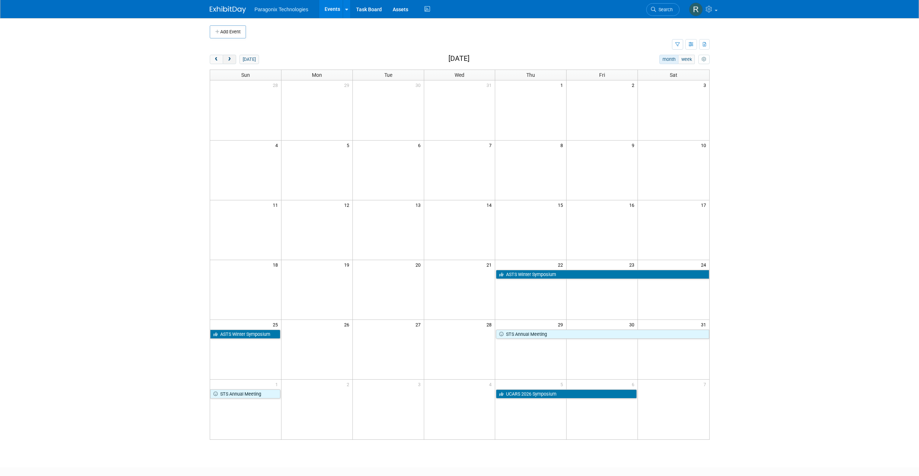
click at [231, 58] on span "next" at bounding box center [229, 59] width 5 height 5
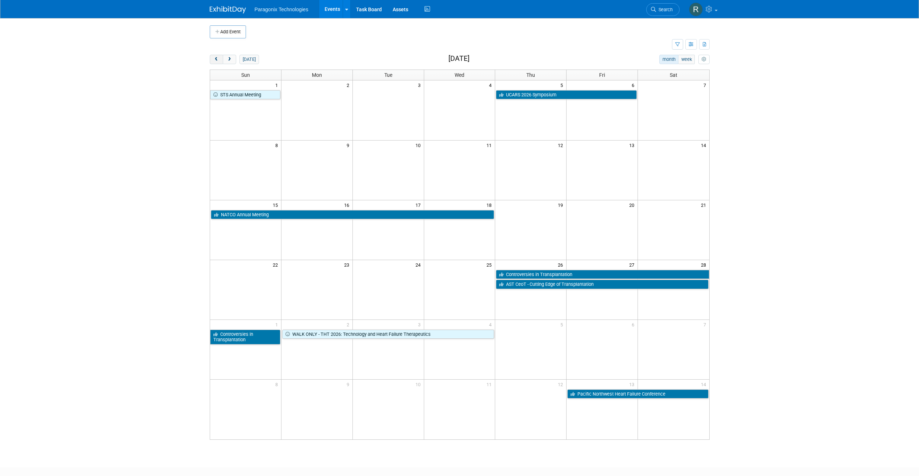
click at [215, 59] on span "prev" at bounding box center [216, 59] width 5 height 5
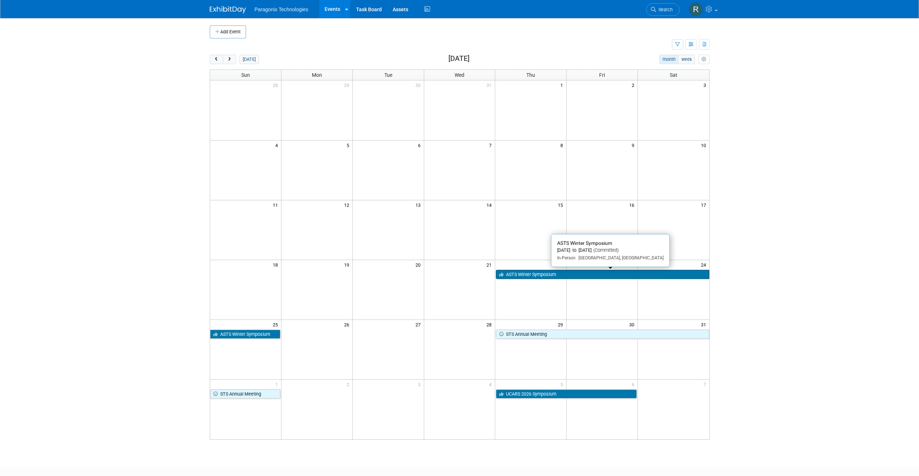
click at [516, 276] on link "ASTS Winter Symposium" at bounding box center [602, 274] width 213 height 9
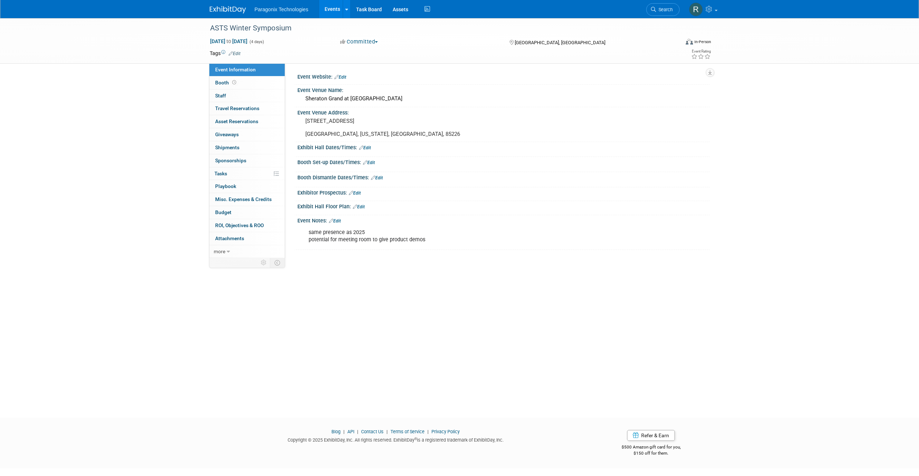
click at [339, 12] on link "Events" at bounding box center [332, 9] width 26 height 18
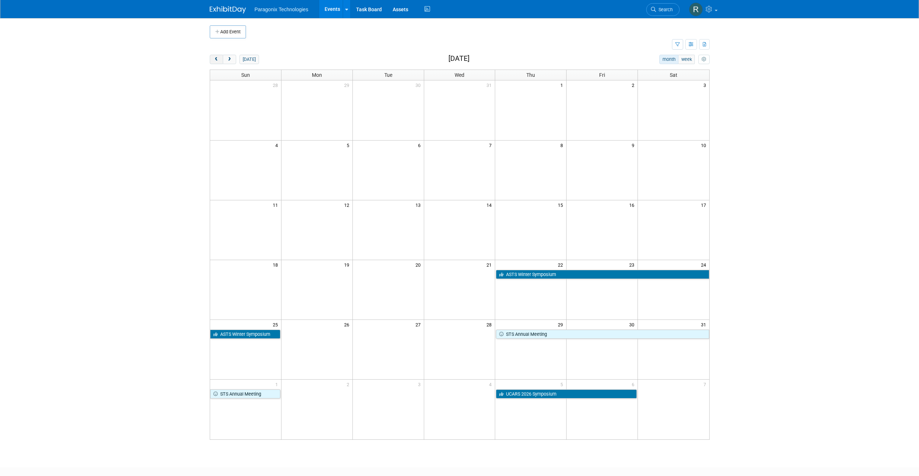
click at [217, 58] on span "prev" at bounding box center [216, 59] width 5 height 5
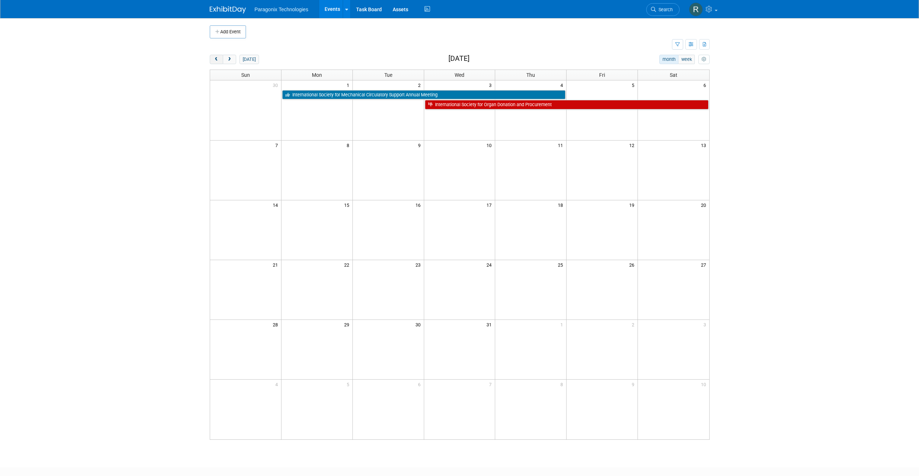
click at [217, 58] on span "prev" at bounding box center [216, 59] width 5 height 5
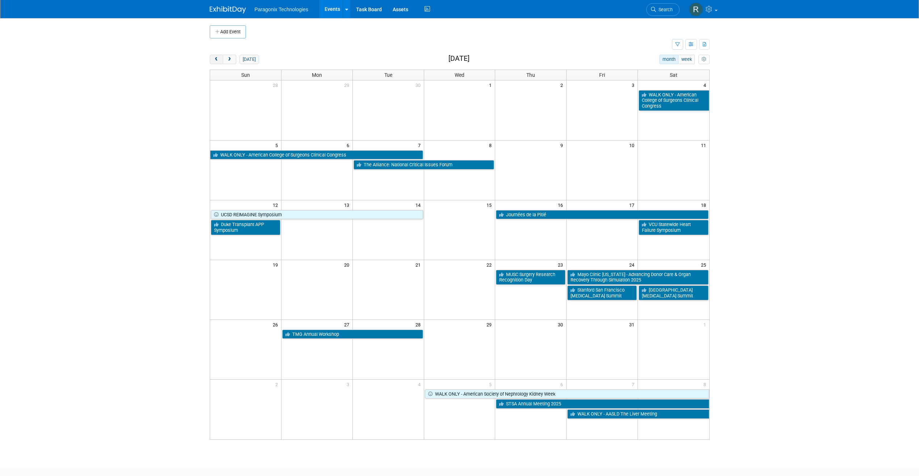
click at [217, 58] on span "prev" at bounding box center [216, 59] width 5 height 5
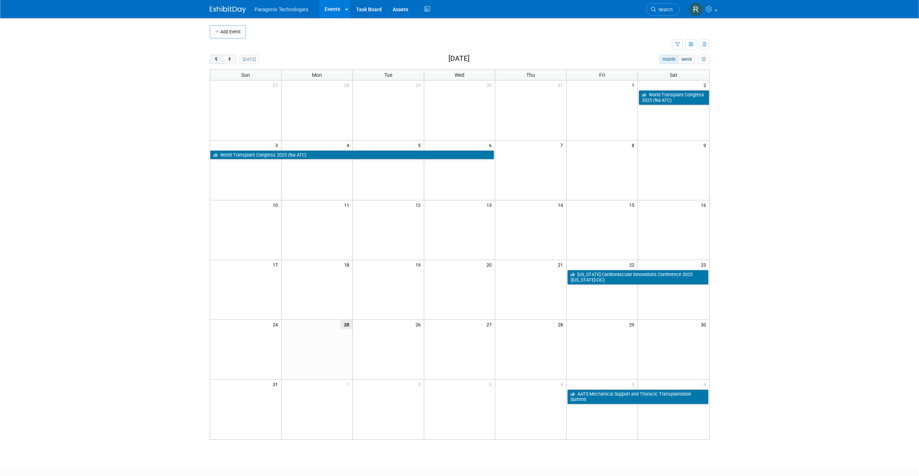
click at [217, 58] on span "prev" at bounding box center [216, 59] width 5 height 5
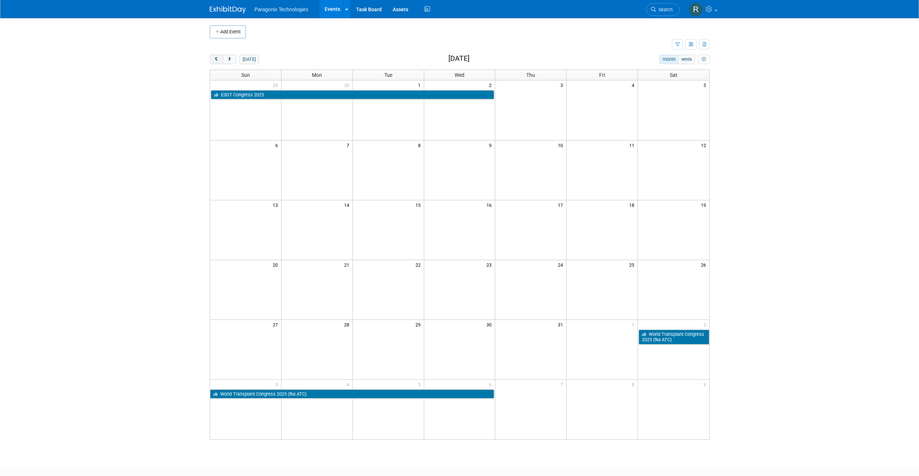
click at [217, 58] on span "prev" at bounding box center [216, 59] width 5 height 5
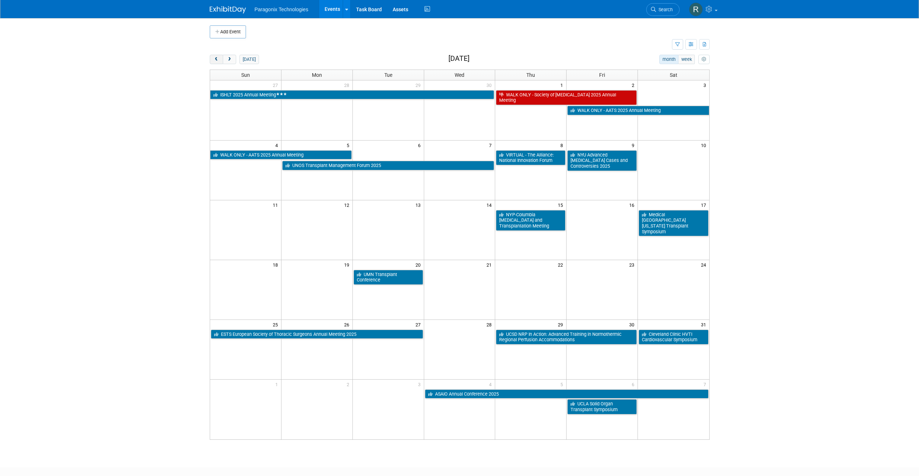
click at [217, 58] on span "prev" at bounding box center [216, 59] width 5 height 5
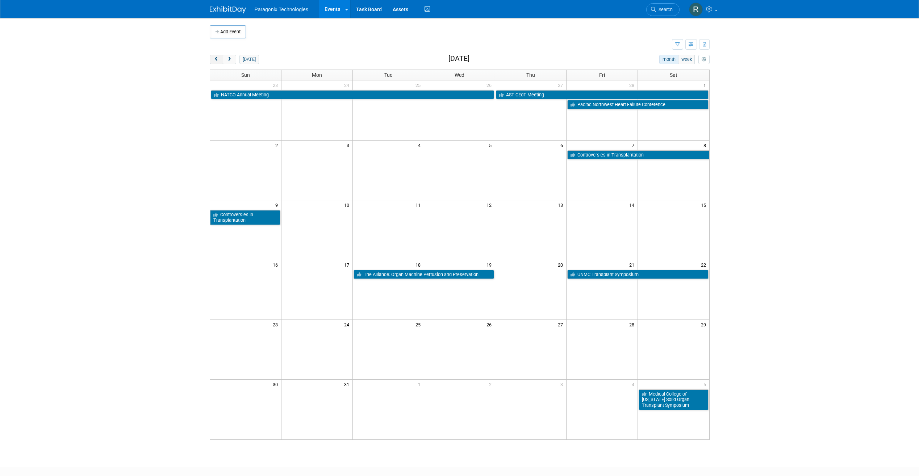
click at [217, 58] on span "prev" at bounding box center [216, 59] width 5 height 5
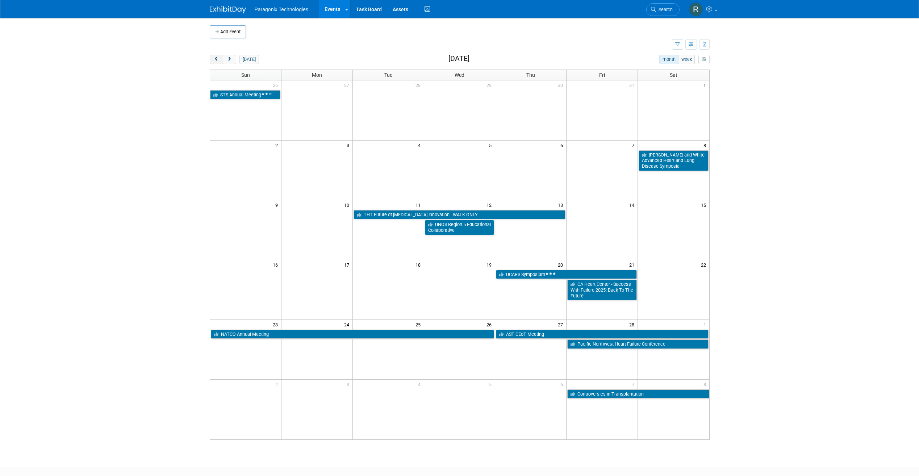
click at [217, 58] on span "prev" at bounding box center [216, 59] width 5 height 5
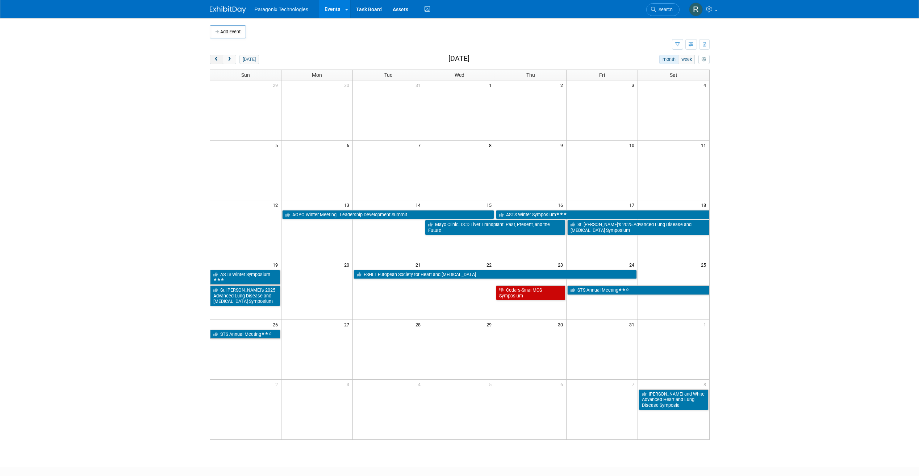
click at [217, 58] on span "prev" at bounding box center [216, 59] width 5 height 5
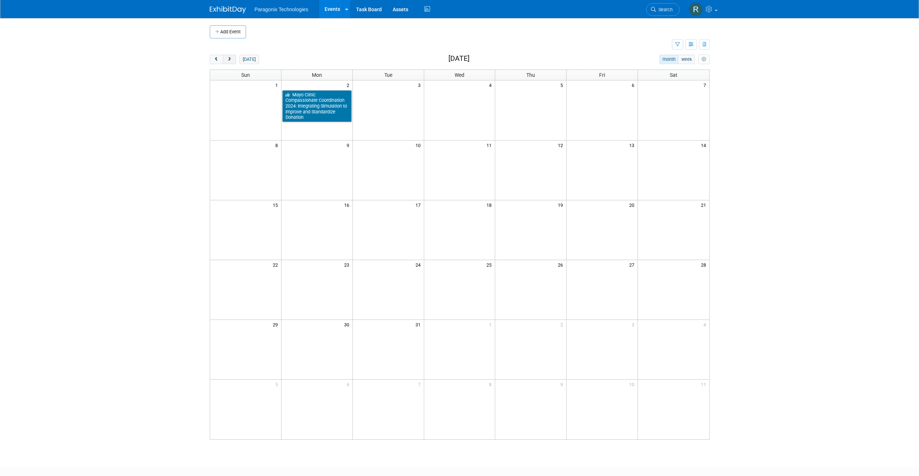
click at [227, 58] on span "next" at bounding box center [229, 59] width 5 height 5
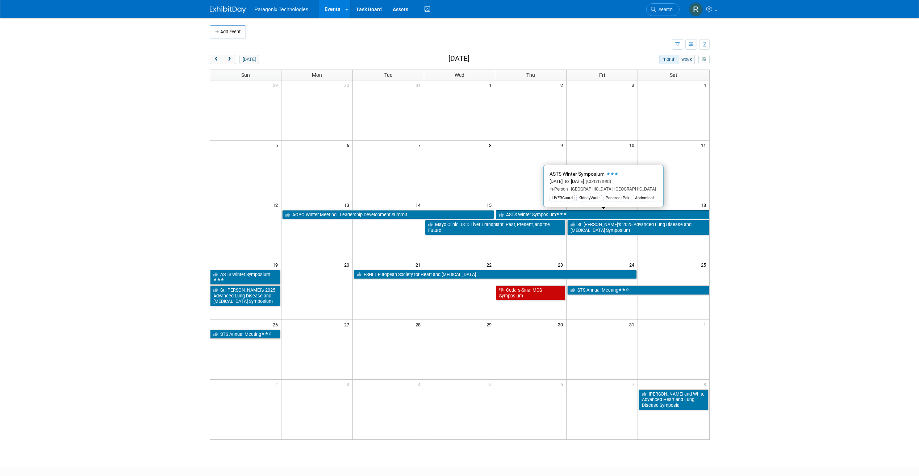
click at [533, 216] on link "ASTS Winter Symposium" at bounding box center [602, 214] width 213 height 9
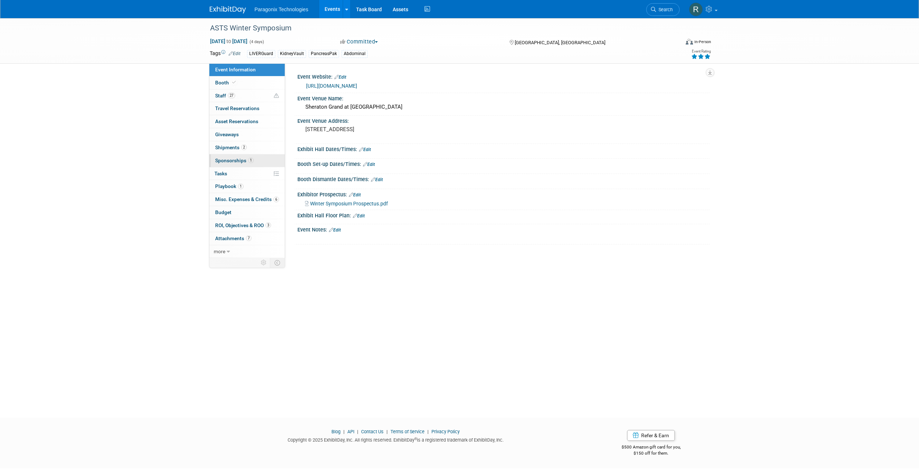
click at [264, 161] on link "1 Sponsorships 1" at bounding box center [246, 160] width 75 height 13
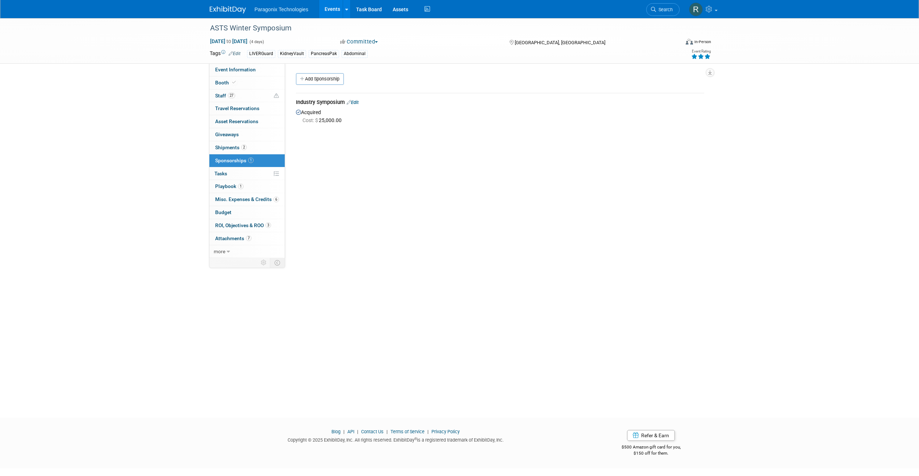
click at [327, 13] on link "Events" at bounding box center [332, 9] width 26 height 18
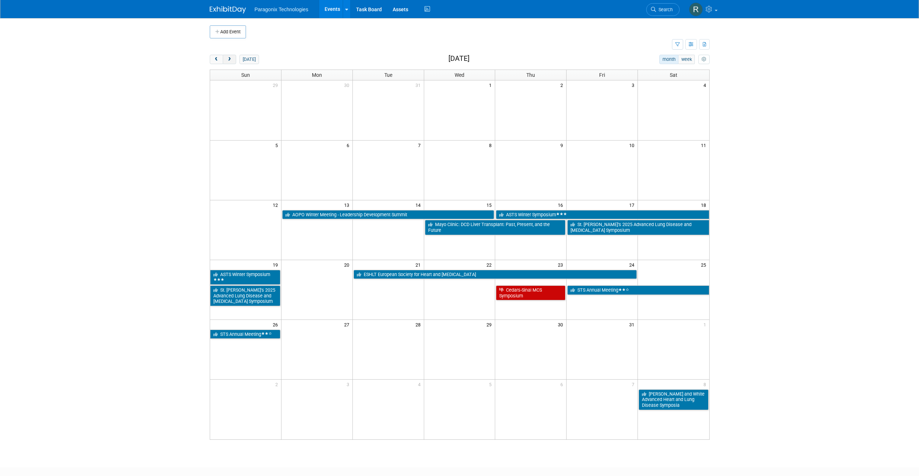
click at [236, 58] on button "next" at bounding box center [229, 59] width 13 height 9
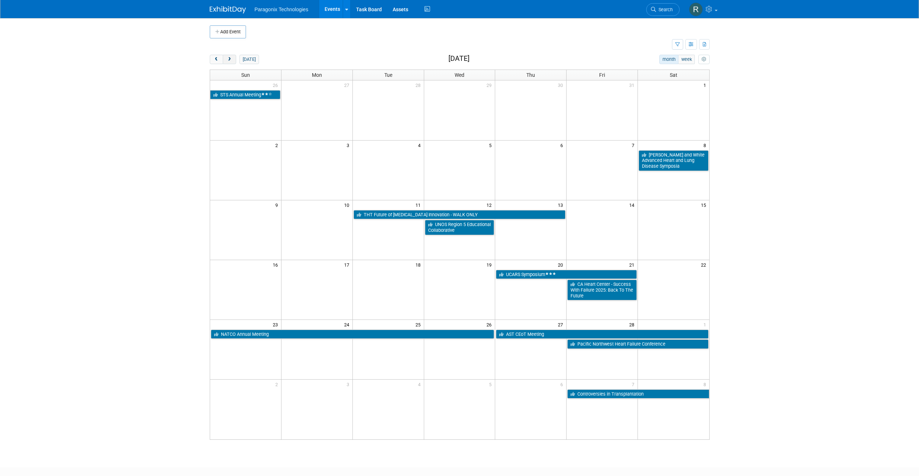
click at [227, 58] on span "next" at bounding box center [229, 59] width 5 height 5
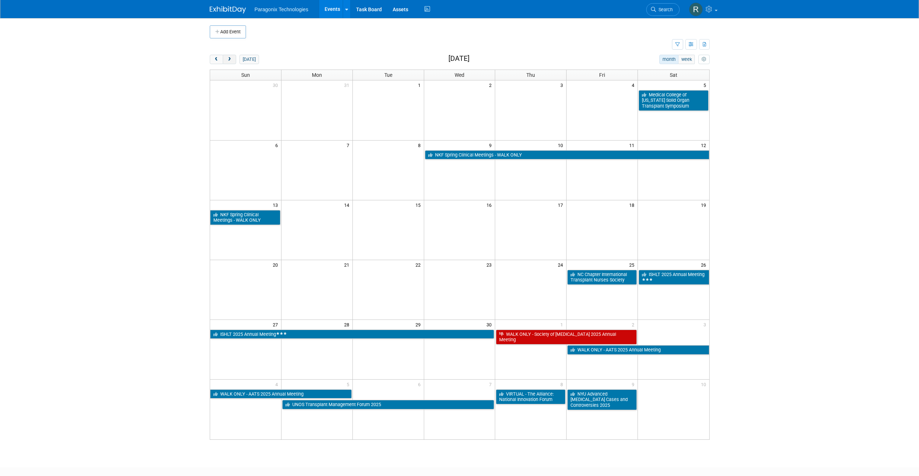
click at [227, 58] on span "next" at bounding box center [229, 59] width 5 height 5
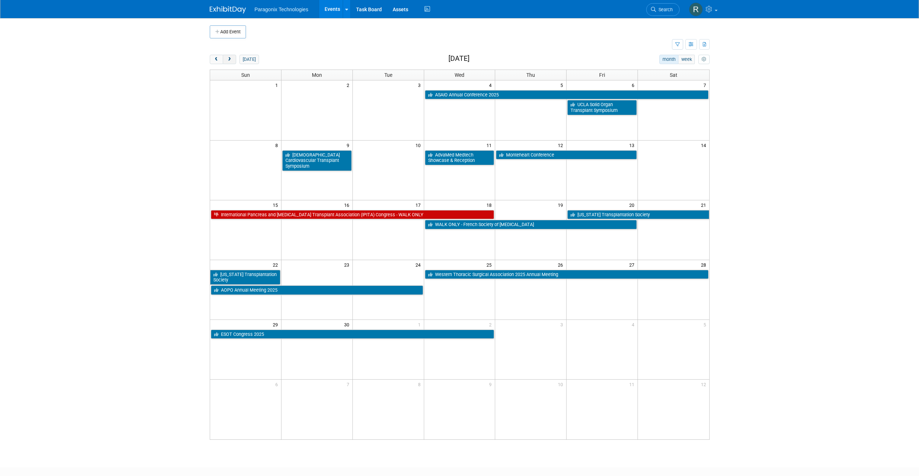
click at [227, 58] on span "next" at bounding box center [229, 59] width 5 height 5
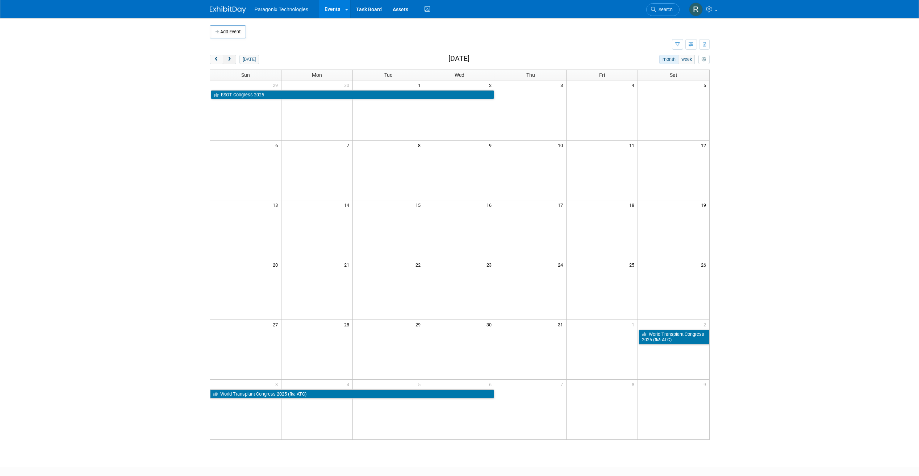
click at [227, 58] on span "next" at bounding box center [229, 59] width 5 height 5
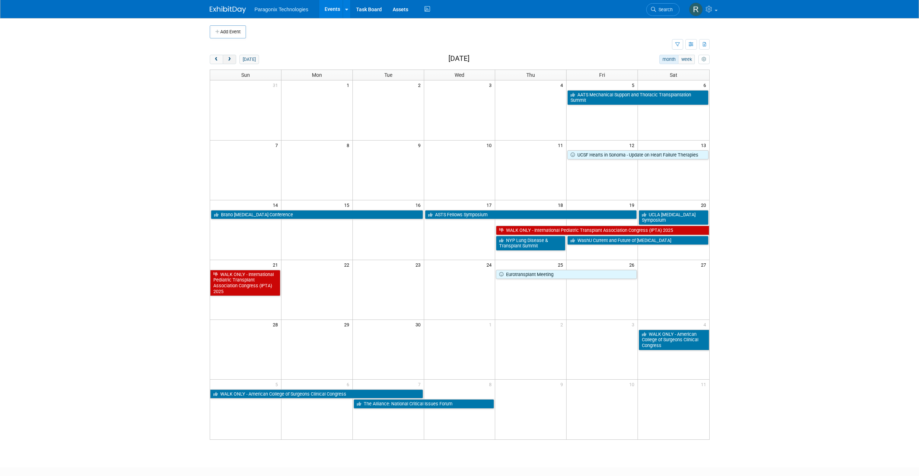
click at [227, 58] on span "next" at bounding box center [229, 59] width 5 height 5
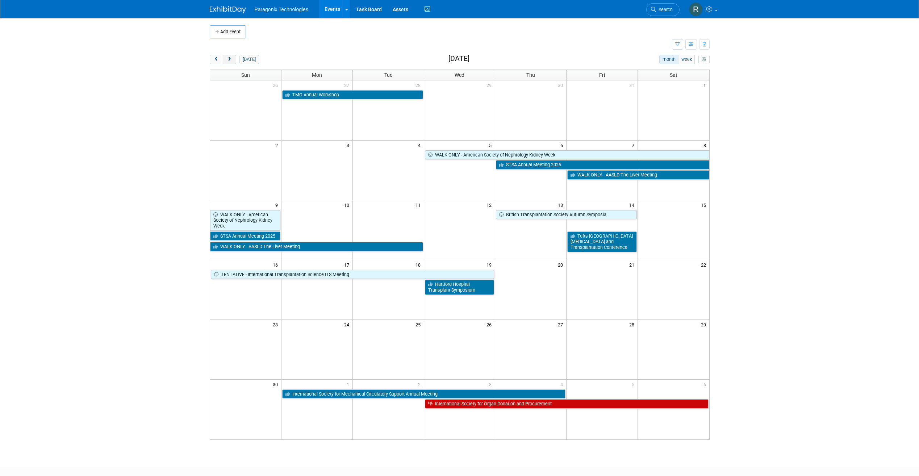
click at [227, 58] on span "next" at bounding box center [229, 59] width 5 height 5
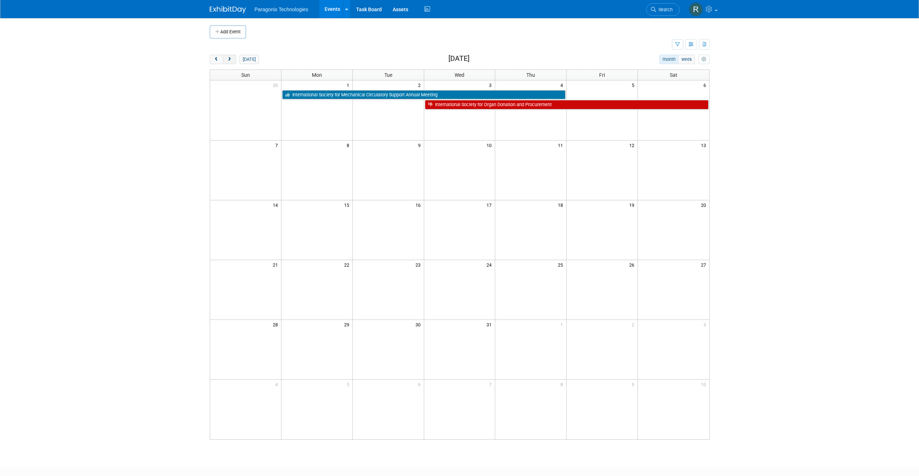
click at [227, 58] on span "next" at bounding box center [229, 59] width 5 height 5
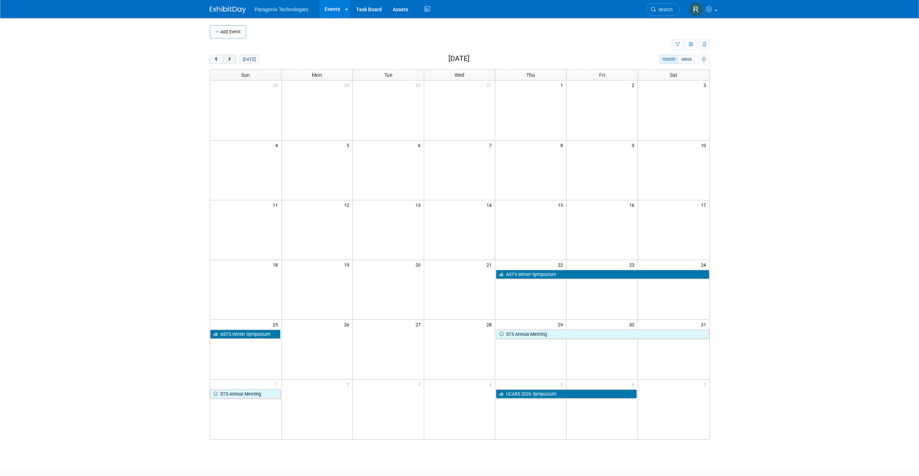
click at [227, 58] on span "next" at bounding box center [229, 59] width 5 height 5
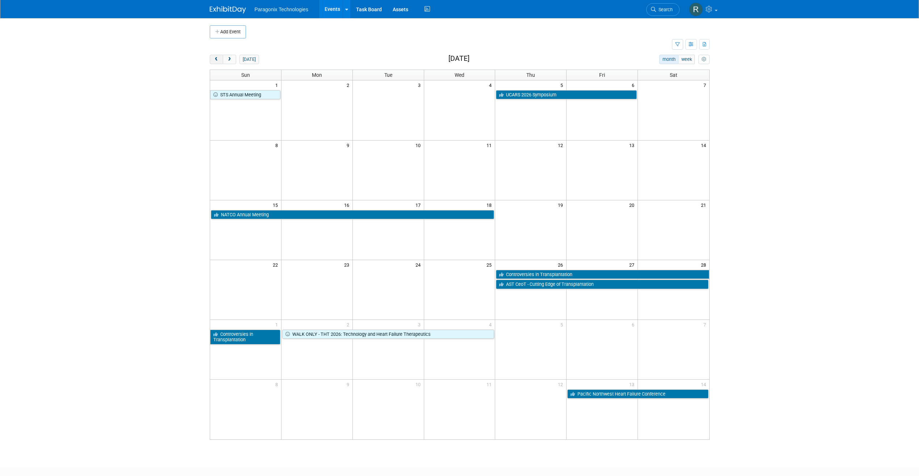
click at [210, 59] on button "prev" at bounding box center [216, 59] width 13 height 9
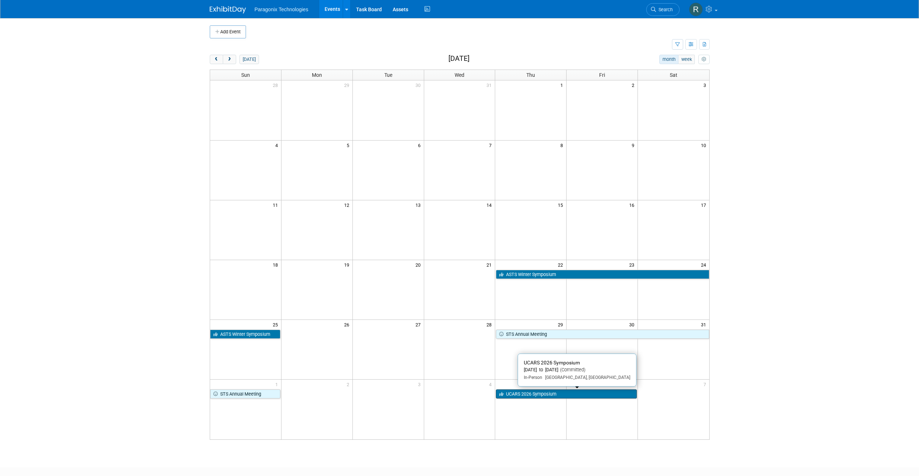
click at [518, 391] on link "UCARS 2026 Symposium" at bounding box center [566, 393] width 141 height 9
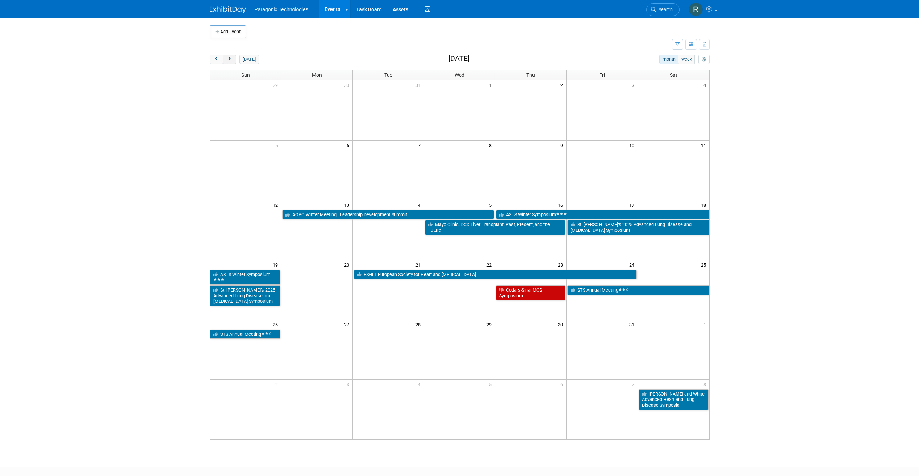
click at [233, 59] on button "next" at bounding box center [229, 59] width 13 height 9
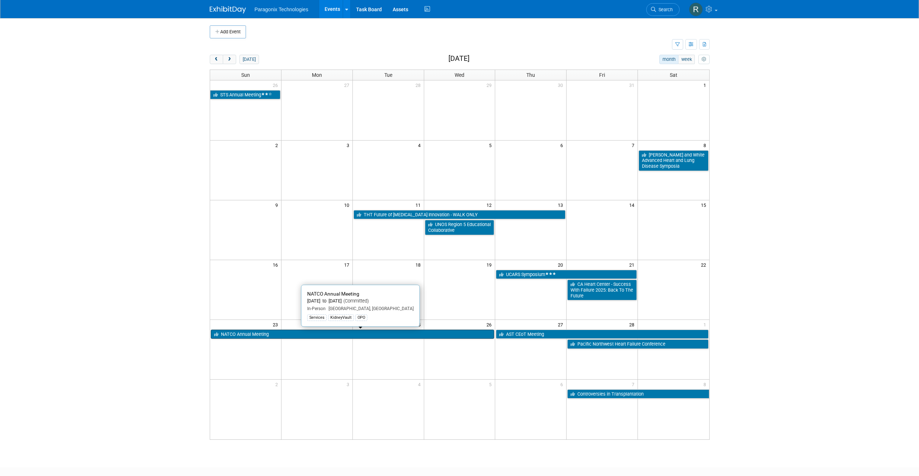
click at [337, 337] on link "NATCO Annual Meeting" at bounding box center [353, 333] width 284 height 9
click at [240, 30] on button "Add Event" at bounding box center [228, 31] width 36 height 13
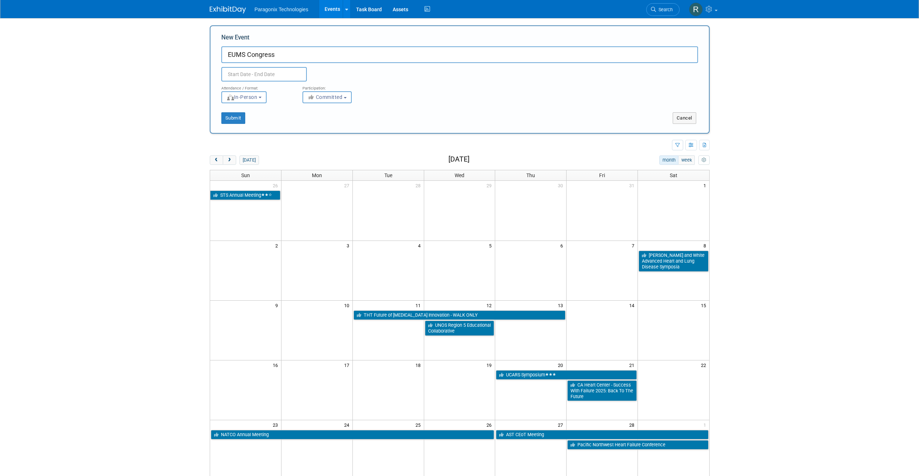
type input "EUMS Congress"
click at [266, 71] on input "text" at bounding box center [263, 74] width 85 height 14
click at [326, 90] on icon at bounding box center [324, 90] width 5 height 5
select select "8"
click at [307, 88] on span at bounding box center [305, 87] width 5 height 4
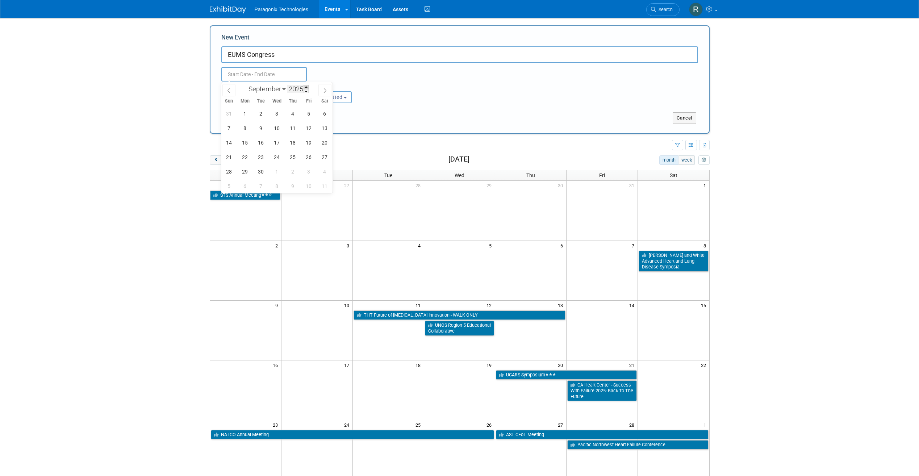
type input "2026"
click at [228, 86] on span at bounding box center [228, 90] width 13 height 12
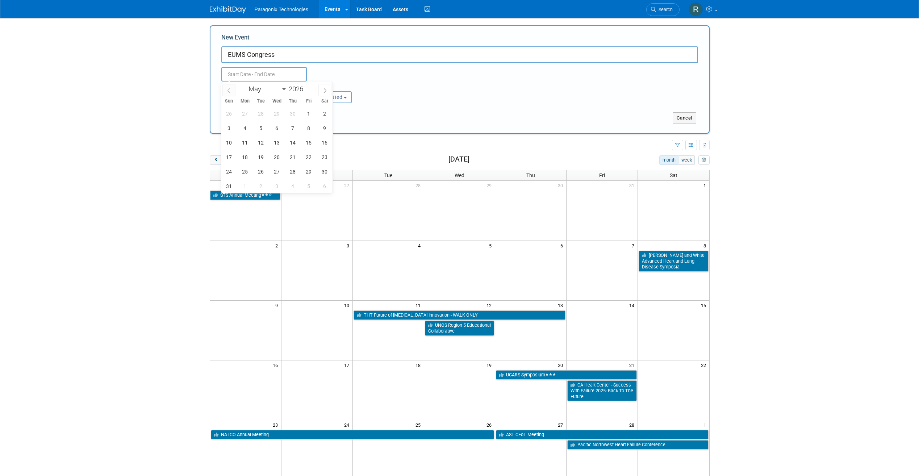
click at [228, 86] on span at bounding box center [228, 90] width 13 height 12
select select "1"
click at [228, 143] on span "15" at bounding box center [229, 142] width 14 height 14
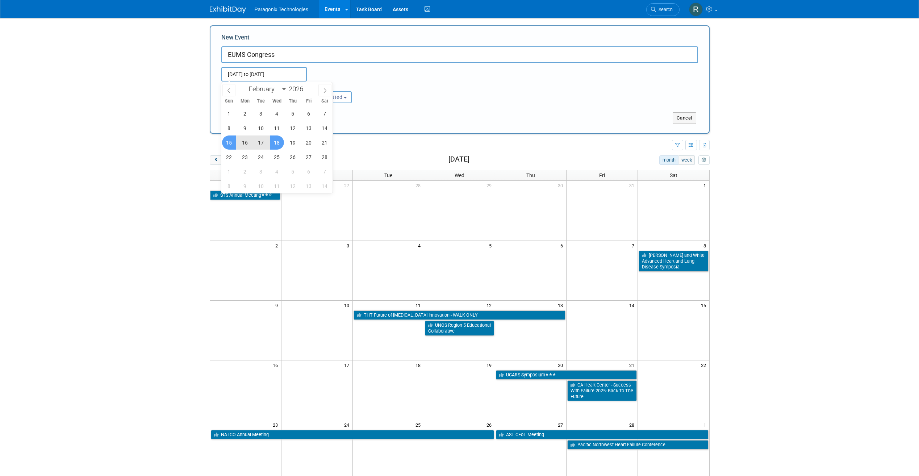
click at [282, 143] on span "18" at bounding box center [277, 142] width 14 height 14
type input "Feb 15, 2026 to Feb 18, 2026"
click at [233, 119] on button "Submit" at bounding box center [233, 118] width 24 height 12
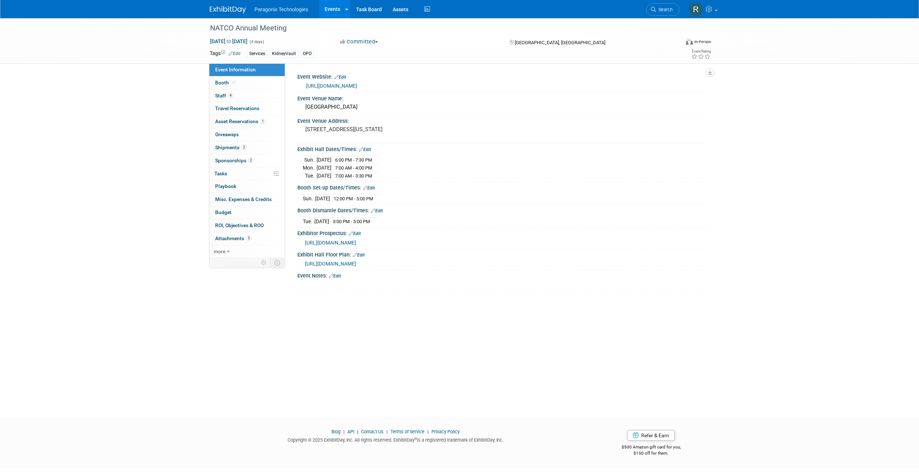
click at [344, 84] on link "https://www.natco1.org/annual-meeting/" at bounding box center [331, 86] width 51 height 6
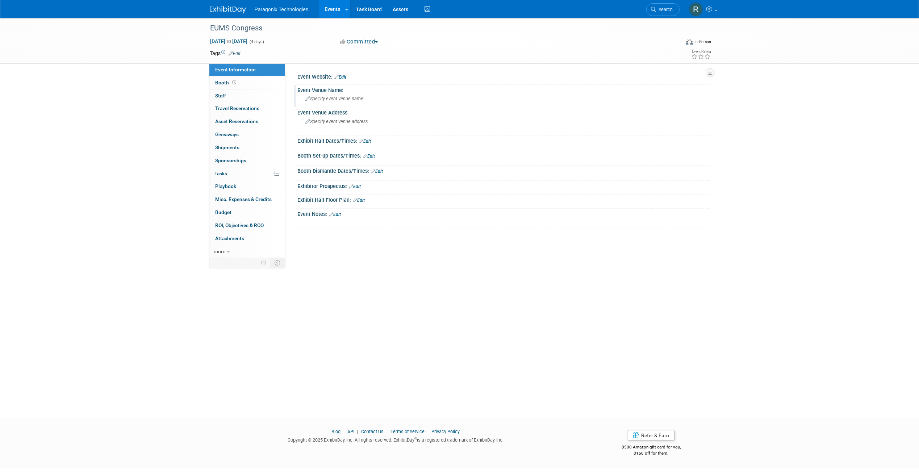
click at [327, 97] on span "Specify event venue name" at bounding box center [334, 98] width 58 height 5
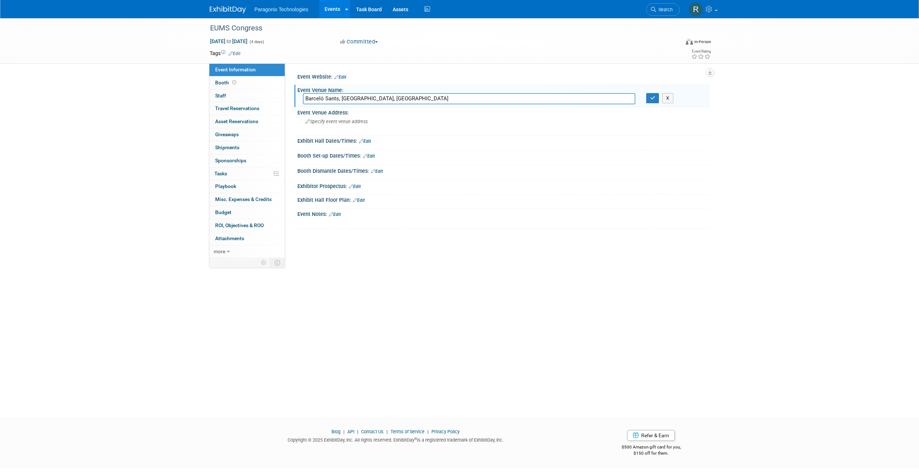
drag, startPoint x: 340, startPoint y: 99, endPoint x: 434, endPoint y: 99, distance: 94.1
click at [438, 99] on input "Barceló Sants, [GEOGRAPHIC_DATA], [GEOGRAPHIC_DATA]" at bounding box center [469, 98] width 332 height 11
type input "Barceló Sants,"
click at [344, 122] on span "Specify event venue address" at bounding box center [336, 121] width 62 height 5
type textarea "[GEOGRAPHIC_DATA], [GEOGRAPHIC_DATA]"
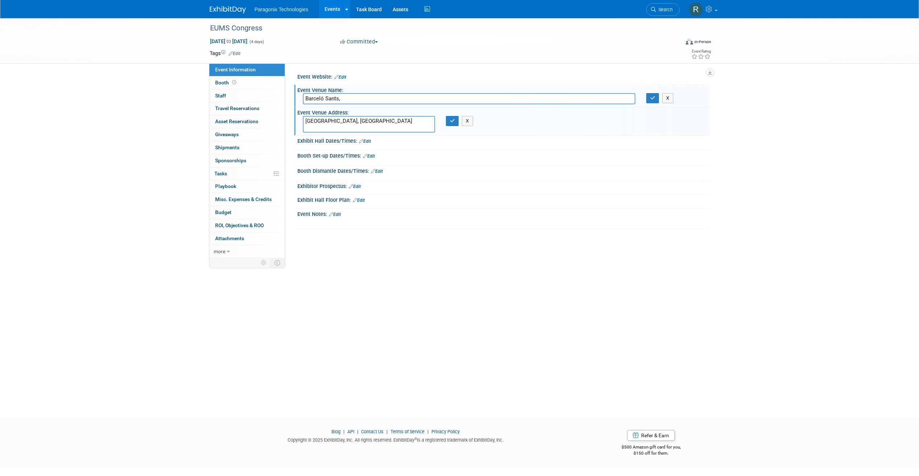
click at [360, 102] on input "Barceló Sants," at bounding box center [469, 98] width 332 height 11
type input "Barceló Sants"
click at [440, 123] on div "X" at bounding box center [454, 121] width 29 height 10
click at [454, 123] on button "button" at bounding box center [452, 121] width 13 height 10
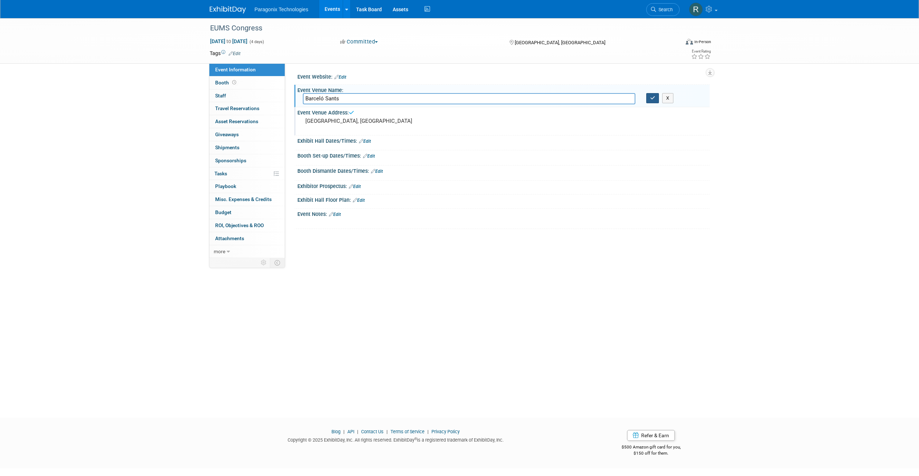
click at [652, 97] on icon "button" at bounding box center [652, 98] width 5 height 5
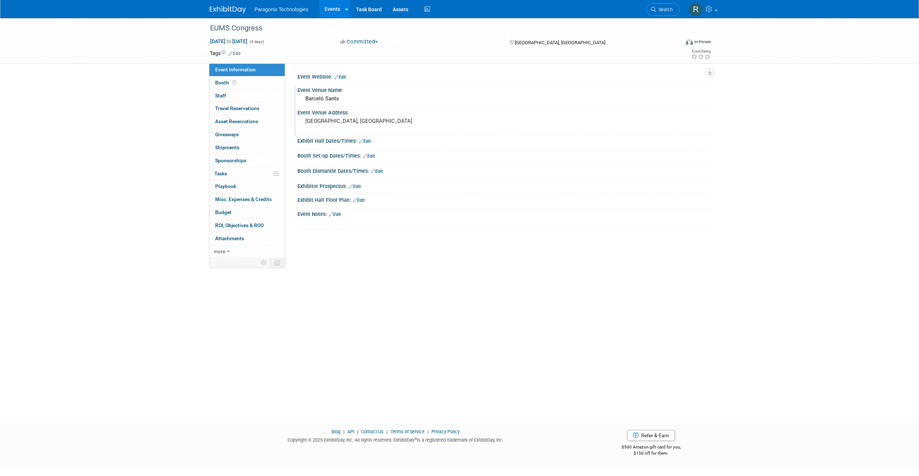
click at [326, 10] on link "Events" at bounding box center [332, 9] width 26 height 18
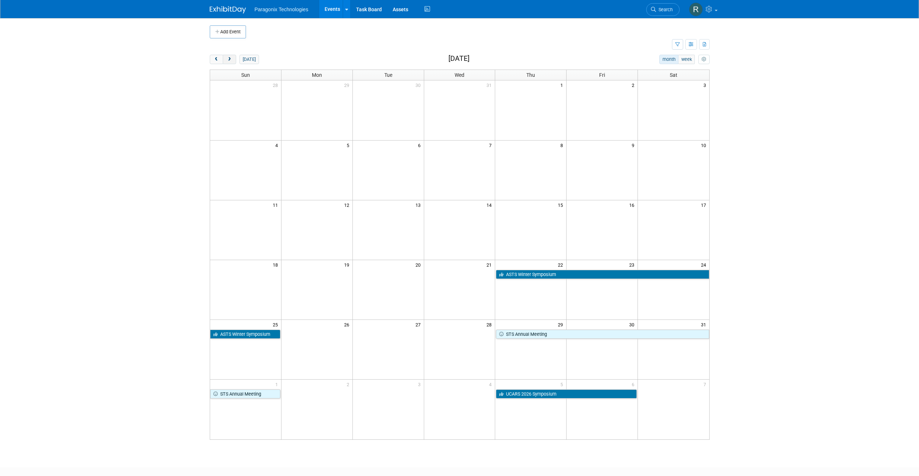
click at [226, 59] on button "next" at bounding box center [229, 59] width 13 height 9
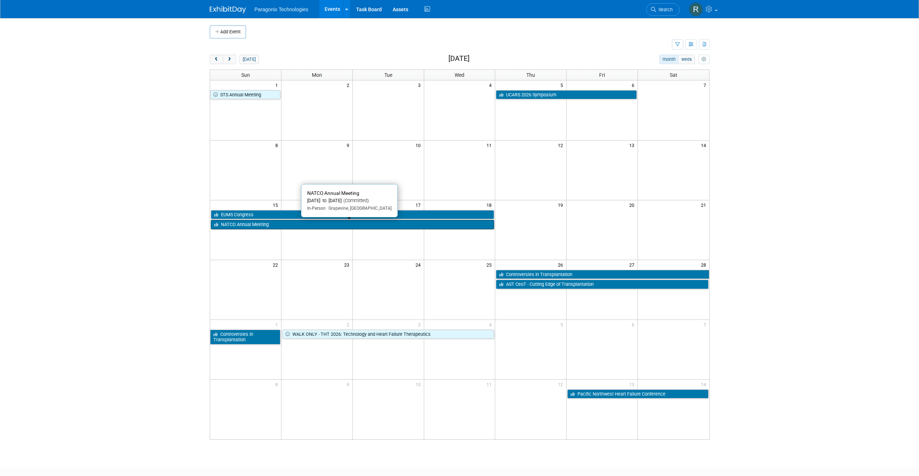
click at [256, 223] on link "NATCO Annual Meeting" at bounding box center [353, 224] width 284 height 9
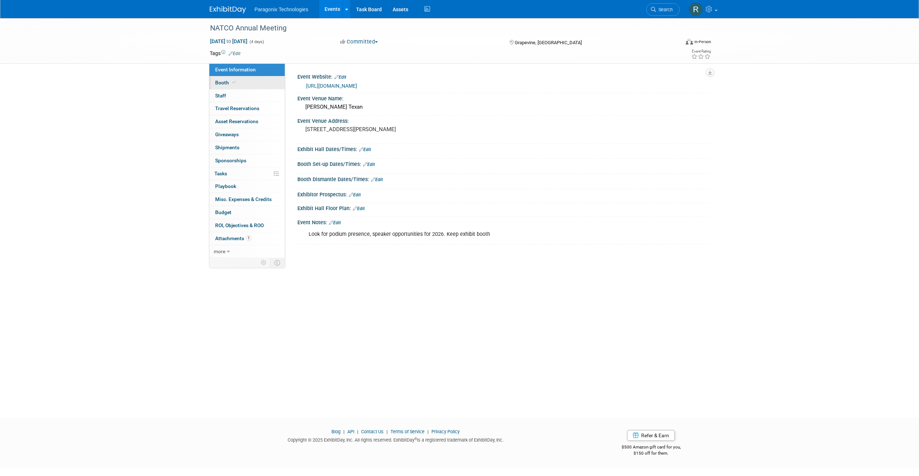
click at [240, 82] on link "Booth" at bounding box center [246, 82] width 75 height 13
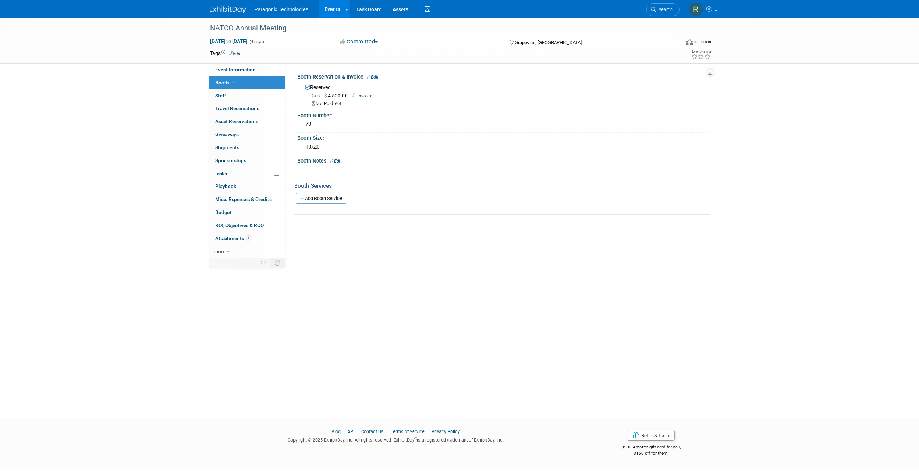
click at [331, 103] on div "Not Paid Yet" at bounding box center [507, 103] width 392 height 7
click at [374, 75] on link "Edit" at bounding box center [372, 77] width 12 height 5
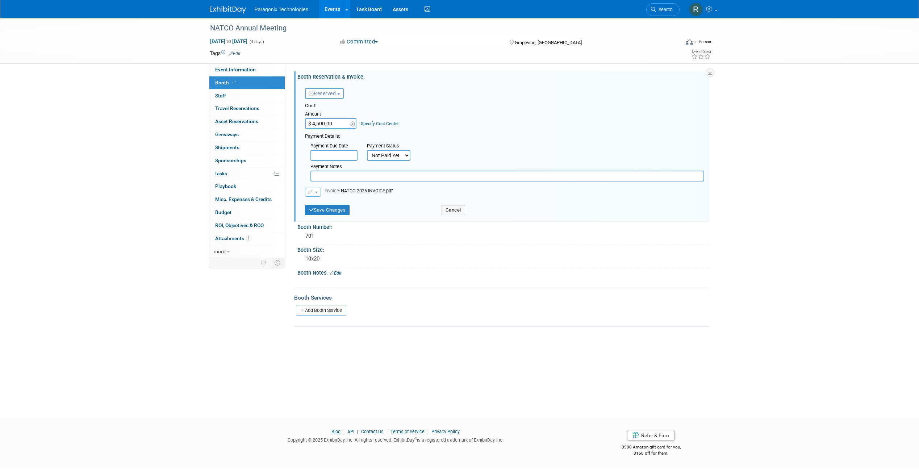
click at [381, 150] on select "Not Paid Yet Partially Paid Paid in Full" at bounding box center [388, 155] width 43 height 11
select select "1"
click at [367, 150] on select "Not Paid Yet Partially Paid Paid in Full" at bounding box center [388, 155] width 43 height 11
click at [339, 210] on button "Save Changes" at bounding box center [327, 210] width 45 height 10
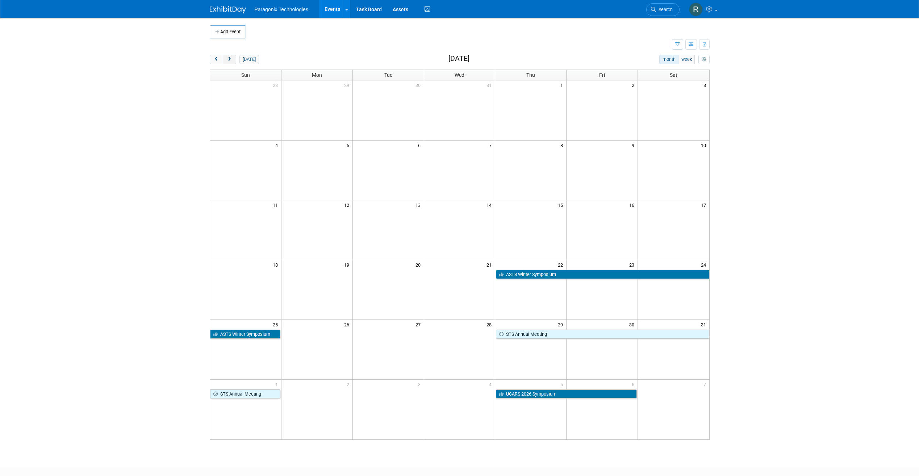
click at [228, 59] on span "next" at bounding box center [229, 59] width 5 height 5
